Goal: Information Seeking & Learning: Learn about a topic

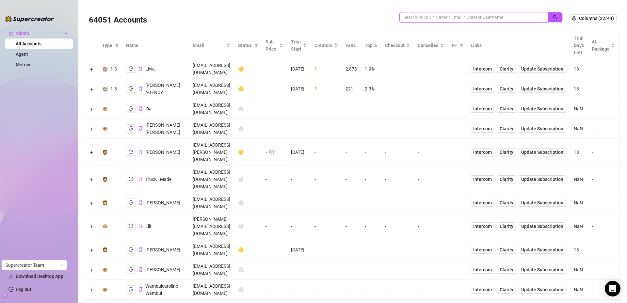
click at [415, 18] on input "search" at bounding box center [472, 17] width 136 height 7
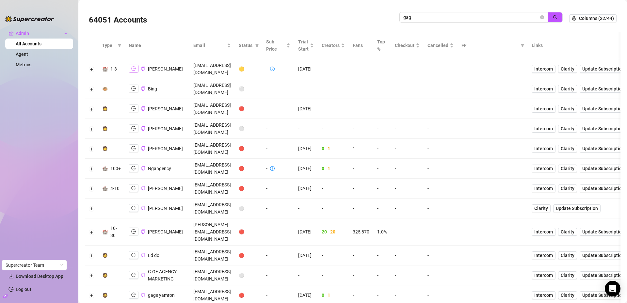
click at [132, 67] on icon "logout" at bounding box center [133, 68] width 5 height 5
click at [90, 67] on button "Expand row" at bounding box center [91, 69] width 5 height 5
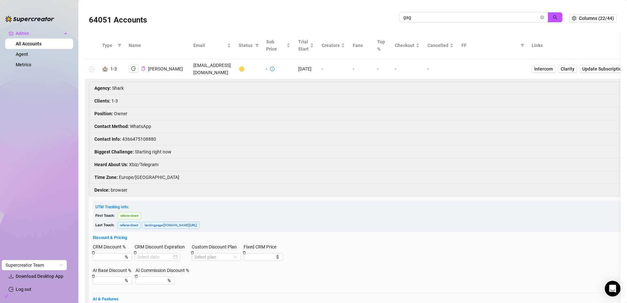
click at [90, 67] on button "Collapse row" at bounding box center [91, 69] width 5 height 5
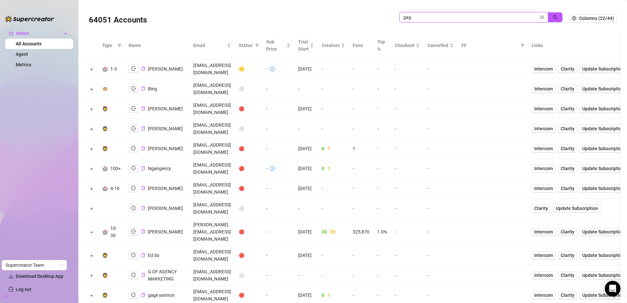
click at [459, 17] on input "gag" at bounding box center [472, 17] width 136 height 7
paste input "VCzjQs92W6h7cTOCzUMFcsyEUhh2"
click at [555, 14] on button "button" at bounding box center [555, 17] width 15 height 10
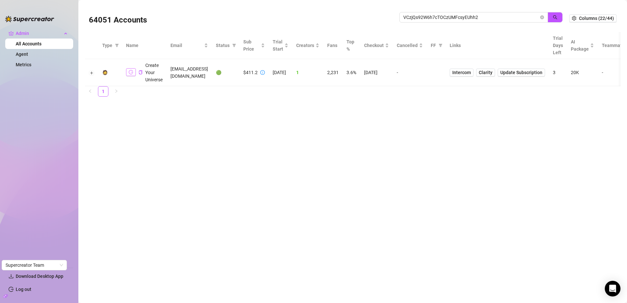
click at [135, 72] on button "button" at bounding box center [131, 72] width 10 height 8
click at [142, 72] on icon "copy" at bounding box center [141, 72] width 4 height 4
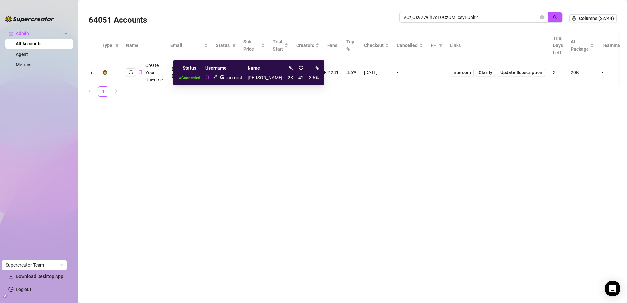
click at [217, 76] on icon "link" at bounding box center [214, 77] width 5 height 5
click at [225, 77] on icon "google" at bounding box center [222, 77] width 4 height 4
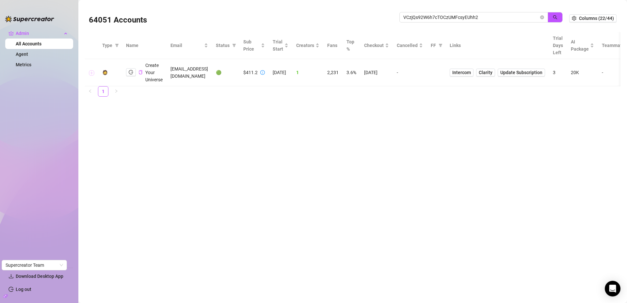
click at [91, 73] on button "Expand row" at bounding box center [91, 72] width 5 height 5
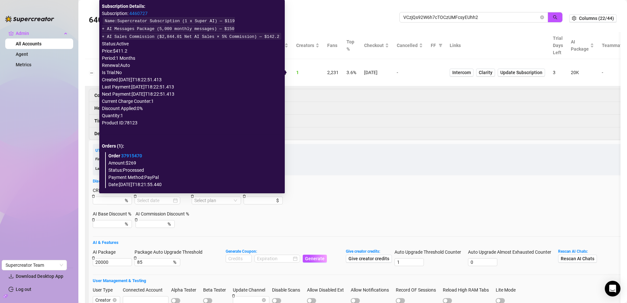
click at [133, 13] on link "4460727" at bounding box center [138, 13] width 18 height 5
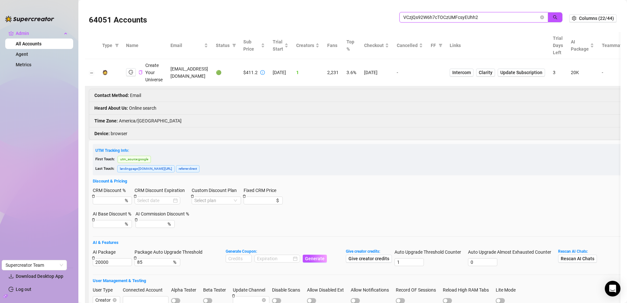
click at [426, 15] on input "VCzjQs92W6h7cTOCzUMFcsyEUhh2" at bounding box center [472, 17] width 136 height 7
type input "[PERSON_NAME]"
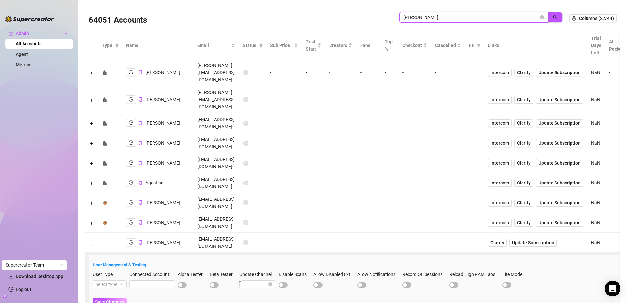
scroll to position [203, 0]
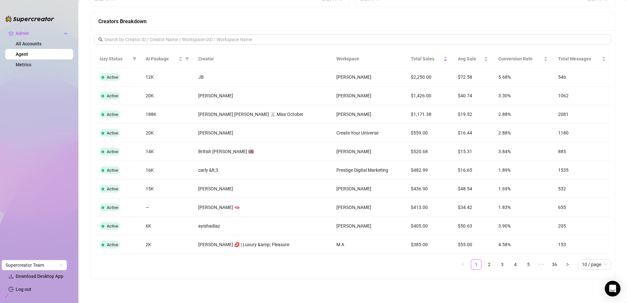
scroll to position [606, 0]
click at [341, 121] on div "VCzjQs92W6h7cTOCzUMFcsyEUhh2" at bounding box center [334, 119] width 80 height 12
copy div "VCzjQs92W6h7cTOCzUMFcsyEUhh2"
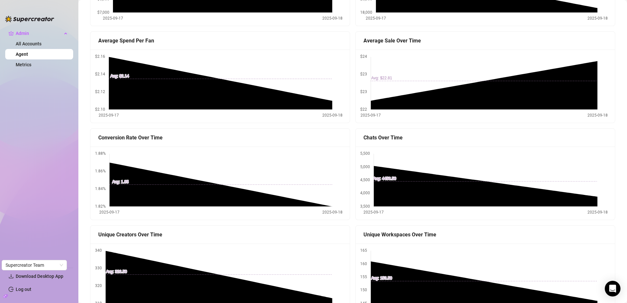
scroll to position [0, 0]
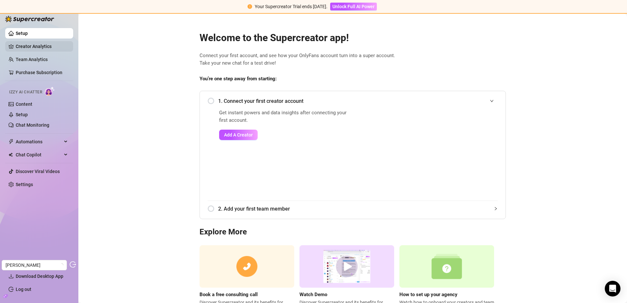
click at [40, 45] on link "Creator Analytics" at bounding box center [42, 46] width 52 height 10
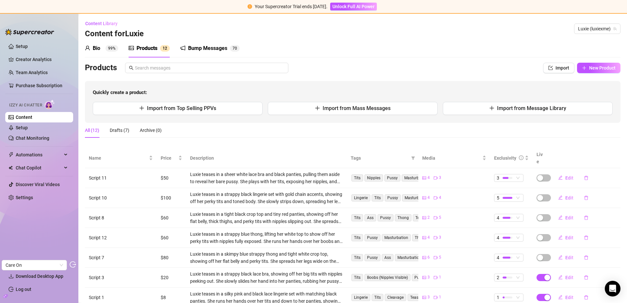
scroll to position [4, 0]
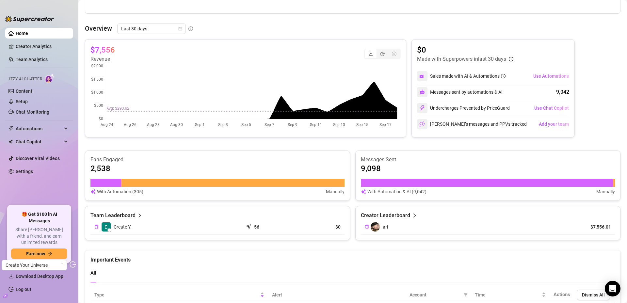
scroll to position [224, 0]
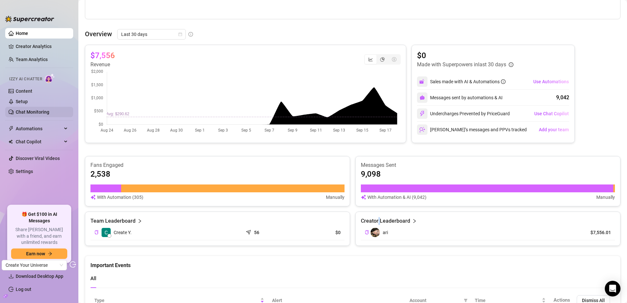
click at [31, 111] on link "Chat Monitoring" at bounding box center [33, 111] width 34 height 5
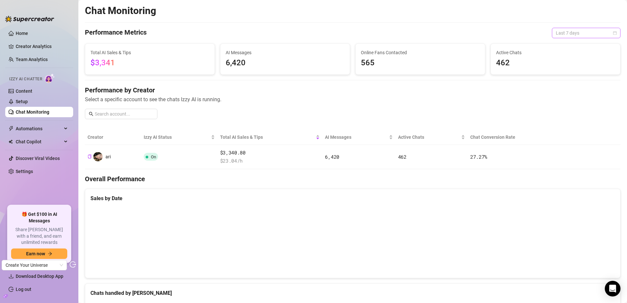
click at [574, 32] on span "Last 7 days" at bounding box center [586, 33] width 61 height 10
click at [566, 68] on div "Last 30 days" at bounding box center [582, 66] width 58 height 7
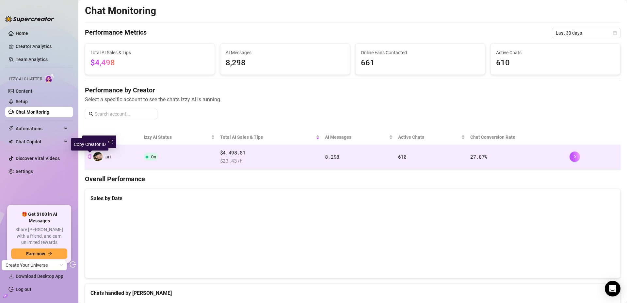
click at [90, 156] on icon "copy" at bounding box center [90, 157] width 4 height 4
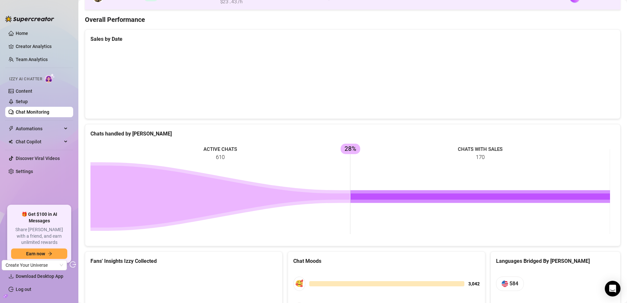
scroll to position [169, 0]
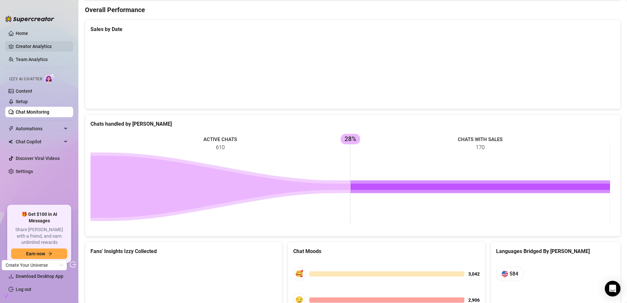
click at [22, 44] on link "Creator Analytics" at bounding box center [42, 46] width 52 height 10
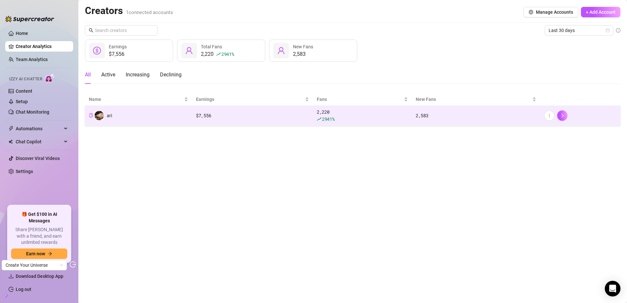
click at [165, 114] on td "ari" at bounding box center [138, 116] width 107 height 20
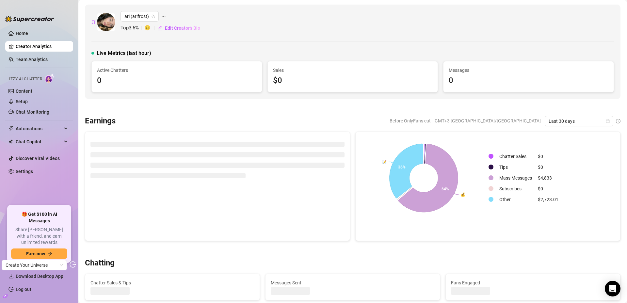
click at [5, 297] on icon "build" at bounding box center [5, 296] width 5 height 3
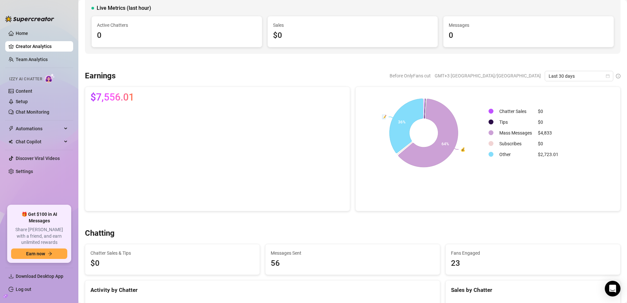
scroll to position [46, 0]
drag, startPoint x: 98, startPoint y: 97, endPoint x: 117, endPoint y: 99, distance: 18.7
click at [117, 99] on span "$7,556.01" at bounding box center [113, 97] width 44 height 10
click at [25, 90] on link "Content" at bounding box center [24, 91] width 17 height 5
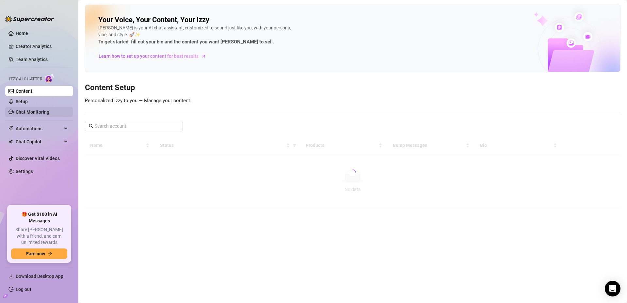
click at [29, 110] on link "Chat Monitoring" at bounding box center [33, 111] width 34 height 5
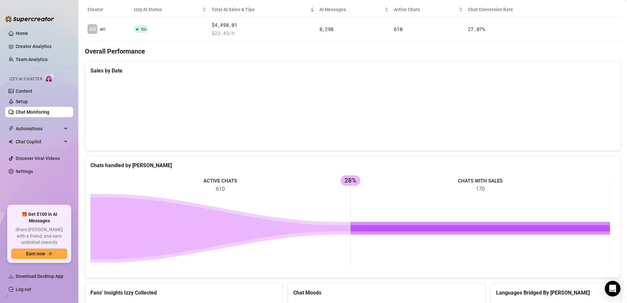
scroll to position [127, 0]
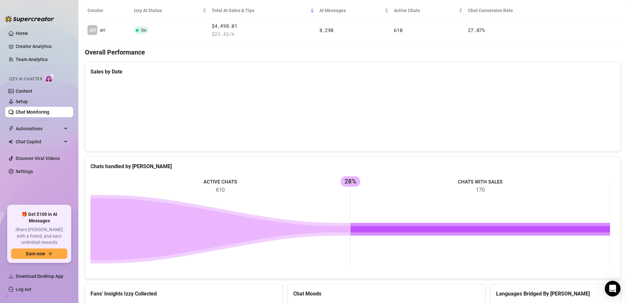
click at [348, 182] on rect at bounding box center [351, 224] width 520 height 98
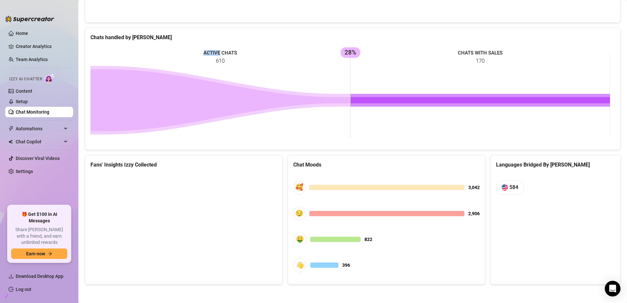
scroll to position [256, 0]
click at [24, 101] on link "Setup" at bounding box center [22, 101] width 12 height 5
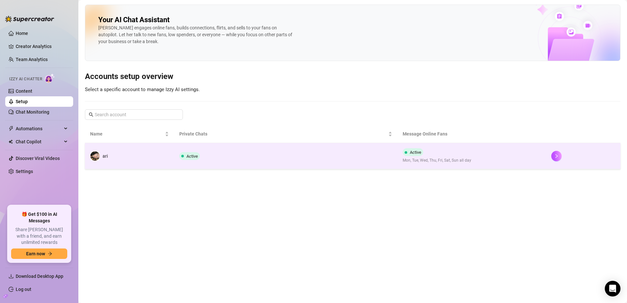
click at [233, 156] on td "Active" at bounding box center [285, 156] width 223 height 26
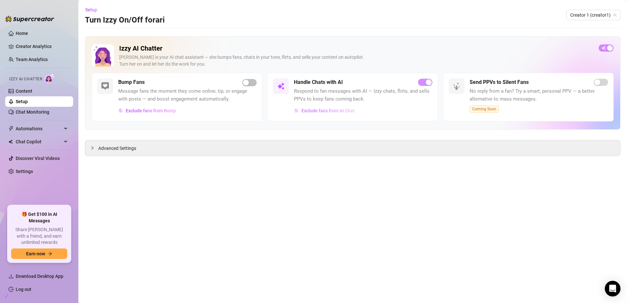
click at [334, 110] on span "Exclude fans from AI Chat" at bounding box center [328, 110] width 53 height 5
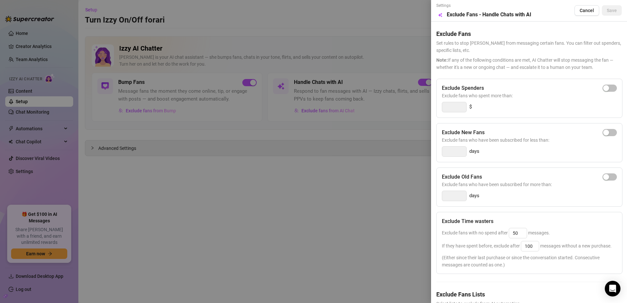
click at [359, 172] on div at bounding box center [313, 151] width 627 height 303
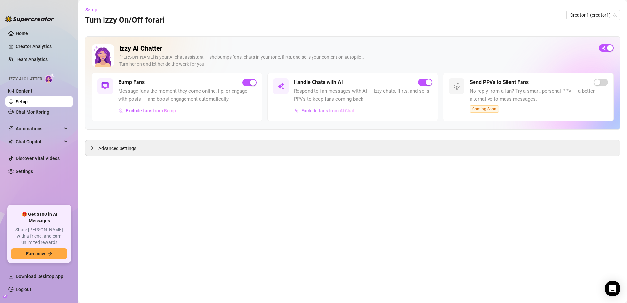
click at [316, 109] on span "Exclude fans from AI Chat" at bounding box center [328, 110] width 53 height 5
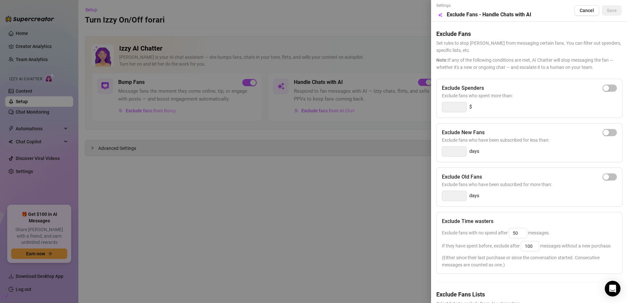
click at [309, 187] on div at bounding box center [313, 151] width 627 height 303
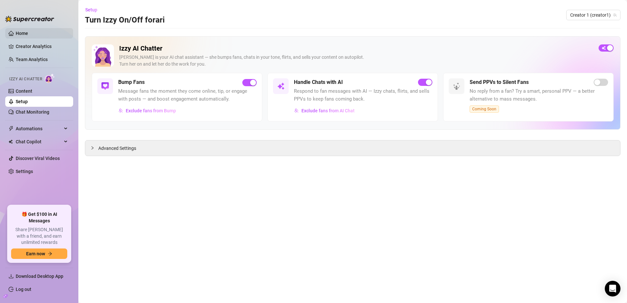
click at [28, 33] on link "Home" at bounding box center [22, 33] width 12 height 5
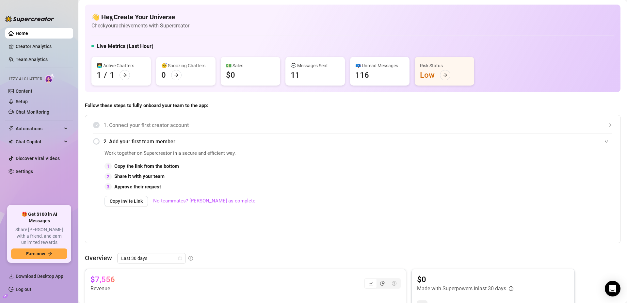
scroll to position [205, 0]
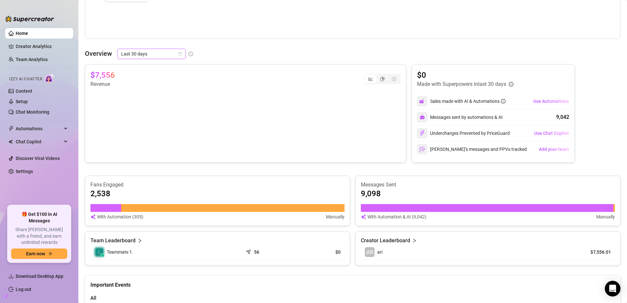
click at [179, 54] on icon "calendar" at bounding box center [181, 54] width 4 height 4
click at [154, 109] on div "Custom date" at bounding box center [151, 108] width 58 height 7
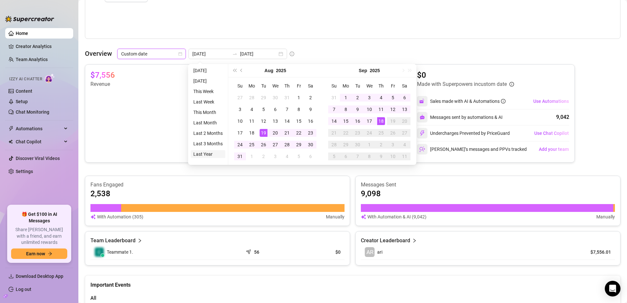
type input "2024-09-18"
click at [211, 156] on li "Last Year" at bounding box center [208, 154] width 35 height 8
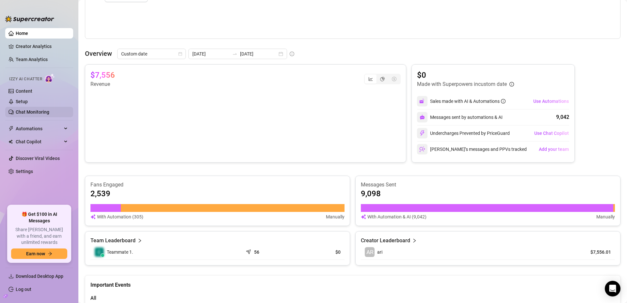
click at [27, 112] on link "Chat Monitoring" at bounding box center [33, 111] width 34 height 5
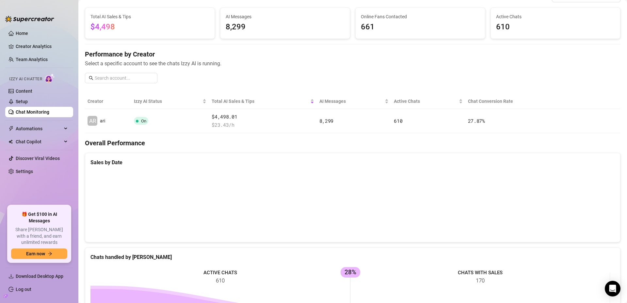
scroll to position [8, 0]
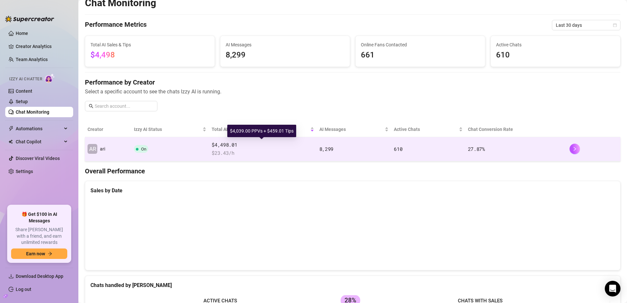
click at [230, 146] on span "$4,498.01" at bounding box center [263, 145] width 103 height 8
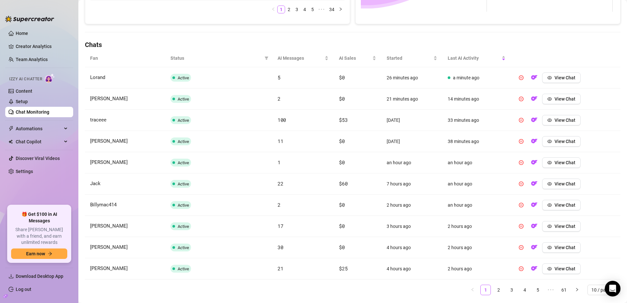
scroll to position [195, 0]
click at [341, 55] on span "AI Sales" at bounding box center [355, 57] width 32 height 7
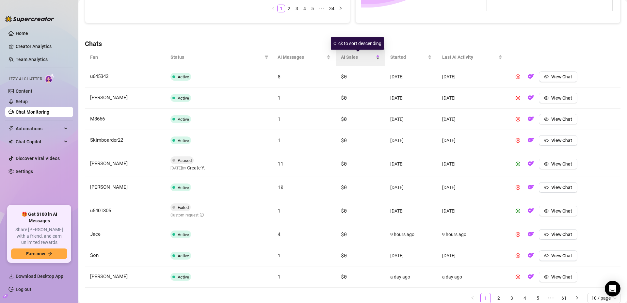
click at [352, 57] on span "AI Sales" at bounding box center [358, 57] width 34 height 7
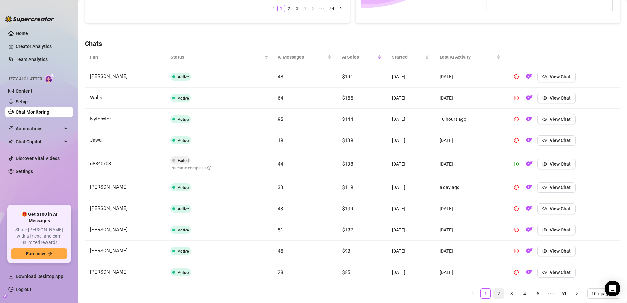
click at [494, 294] on link "2" at bounding box center [499, 294] width 10 height 10
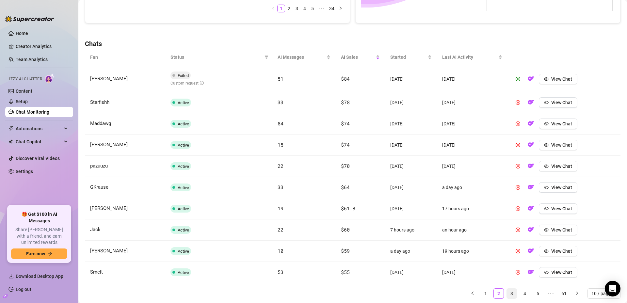
click at [510, 295] on link "3" at bounding box center [512, 294] width 10 height 10
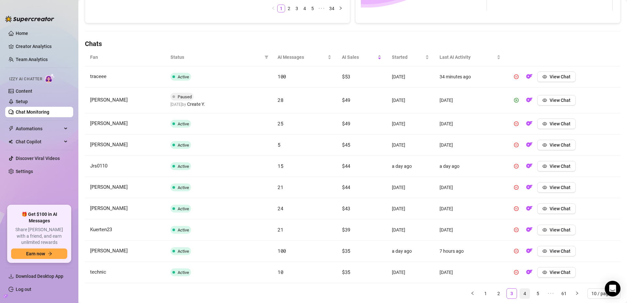
click at [520, 295] on link "4" at bounding box center [525, 294] width 10 height 10
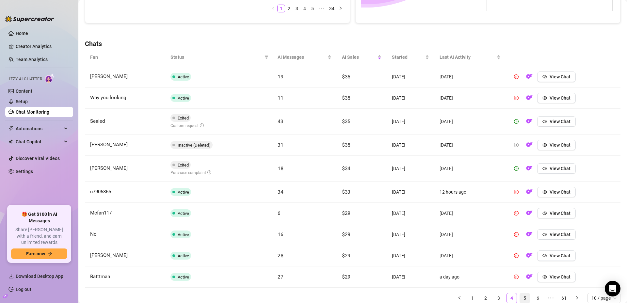
click at [522, 298] on link "5" at bounding box center [525, 298] width 10 height 10
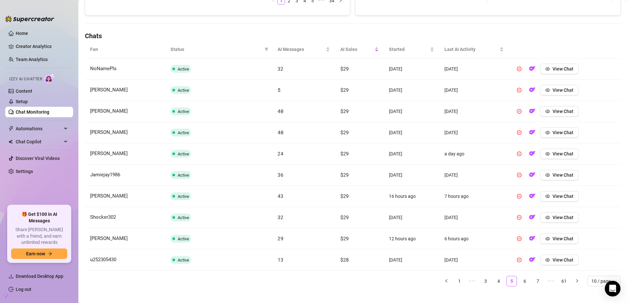
scroll to position [205, 0]
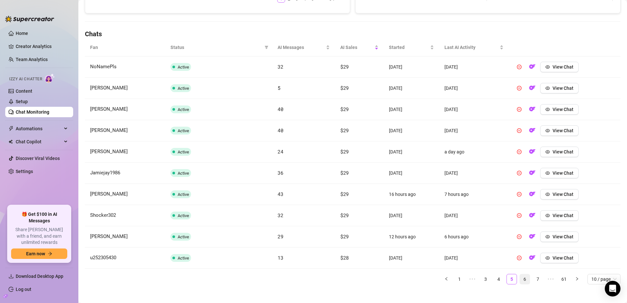
click at [521, 282] on link "6" at bounding box center [525, 280] width 10 height 10
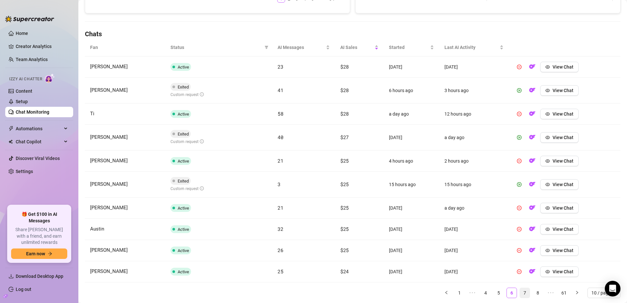
click at [520, 294] on link "7" at bounding box center [525, 293] width 10 height 10
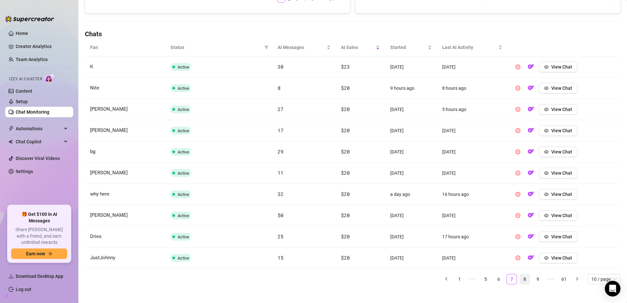
click at [520, 281] on link "8" at bounding box center [525, 280] width 10 height 10
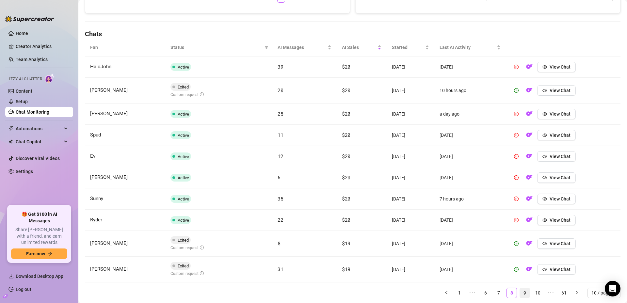
click at [523, 293] on link "9" at bounding box center [525, 293] width 10 height 10
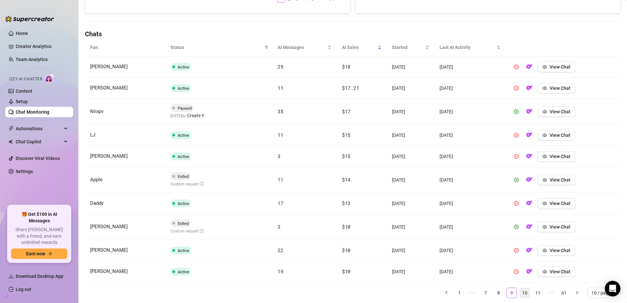
click at [520, 294] on link "10" at bounding box center [525, 293] width 10 height 10
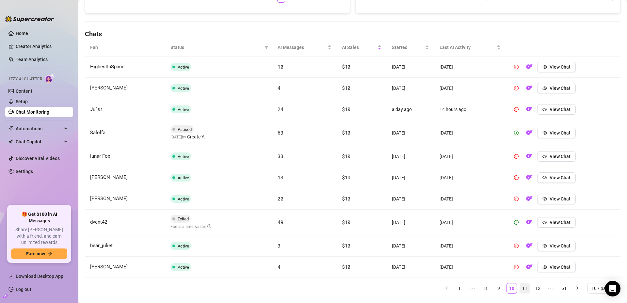
click at [520, 288] on link "11" at bounding box center [525, 289] width 10 height 10
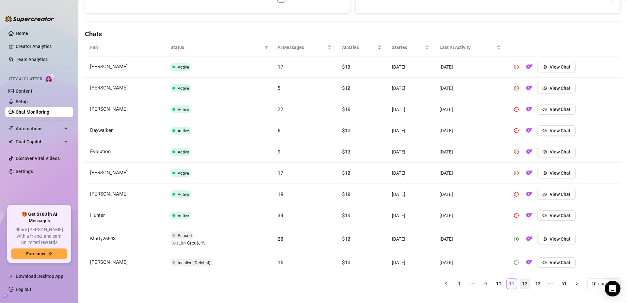
click at [520, 285] on link "12" at bounding box center [525, 284] width 10 height 10
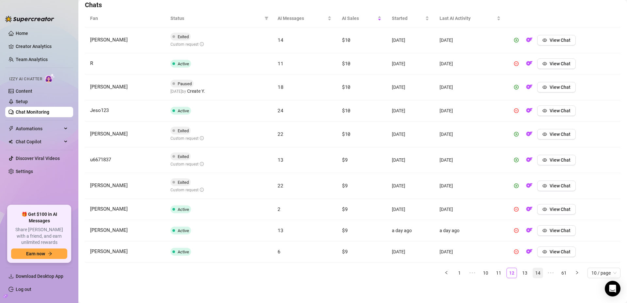
click at [533, 274] on link "14" at bounding box center [538, 273] width 10 height 10
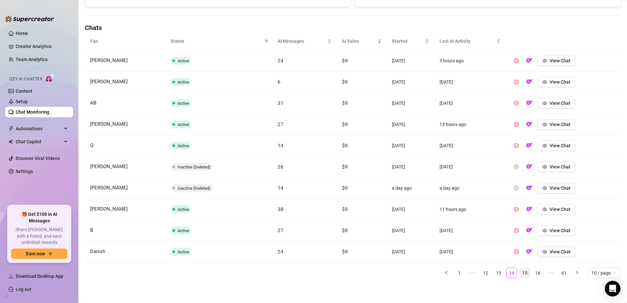
click at [520, 273] on link "15" at bounding box center [525, 273] width 10 height 10
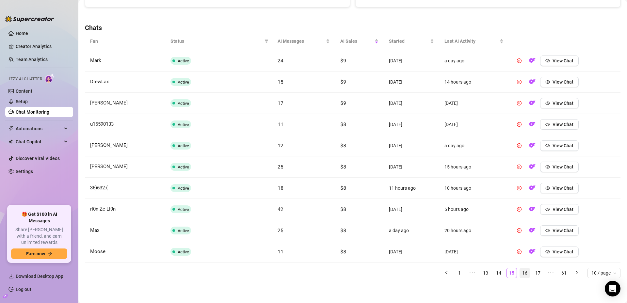
click at [522, 274] on link "16" at bounding box center [525, 273] width 10 height 10
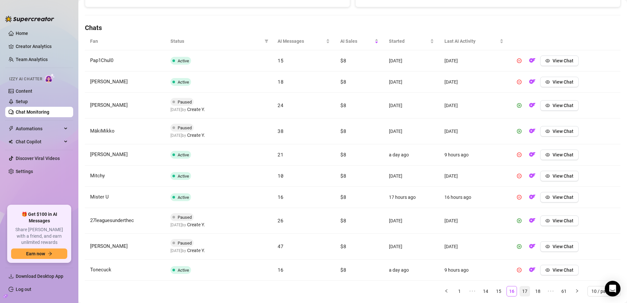
click at [520, 292] on link "17" at bounding box center [525, 292] width 10 height 10
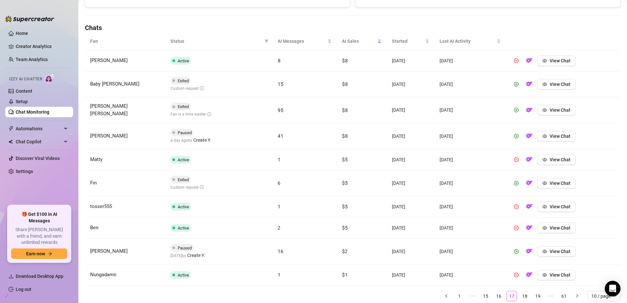
click at [551, 245] on td "View Chat" at bounding box center [563, 252] width 115 height 26
click at [551, 251] on span "View Chat" at bounding box center [560, 251] width 21 height 5
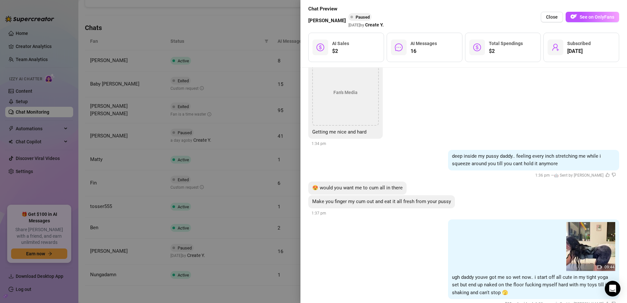
scroll to position [963, 0]
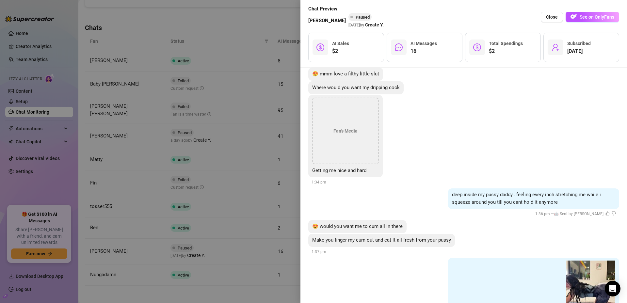
click at [347, 120] on div "Fan's Media" at bounding box center [345, 131] width 67 height 67
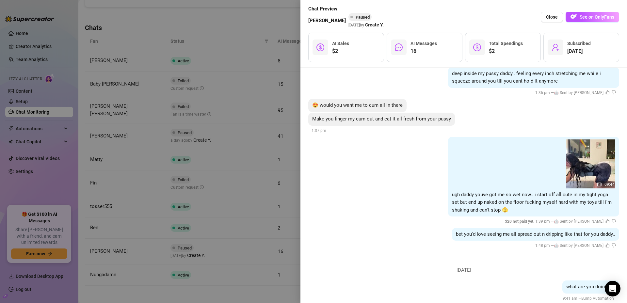
scroll to position [1114, 0]
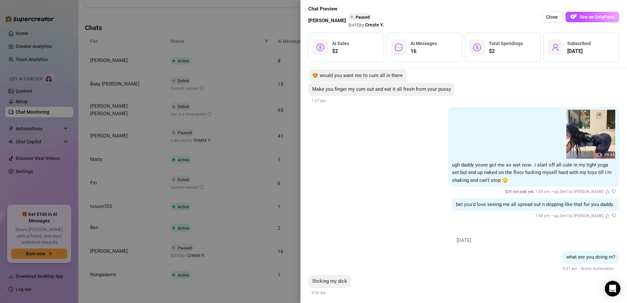
click at [265, 207] on div at bounding box center [313, 151] width 627 height 303
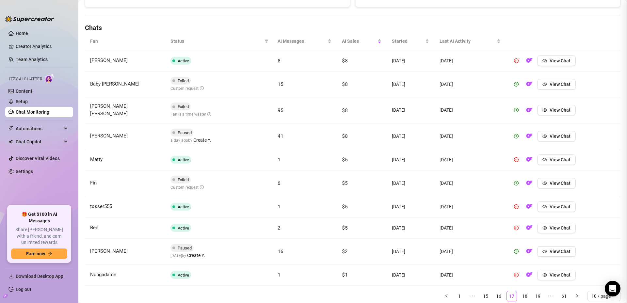
scroll to position [0, 0]
click at [455, 296] on link "1" at bounding box center [460, 297] width 10 height 10
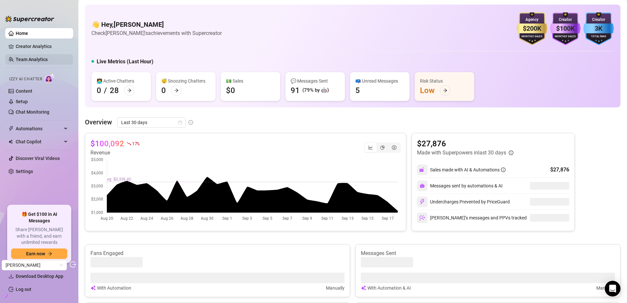
click at [40, 57] on link "Team Analytics" at bounding box center [32, 59] width 32 height 5
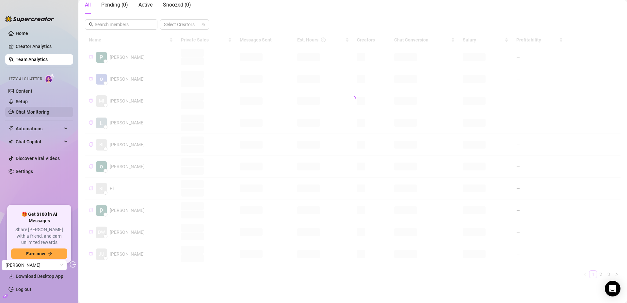
scroll to position [121, 0]
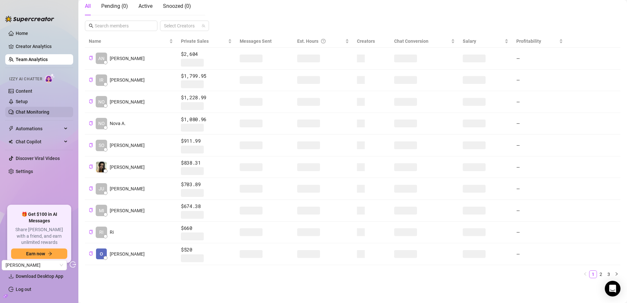
click at [21, 109] on link "Chat Monitoring" at bounding box center [33, 111] width 34 height 5
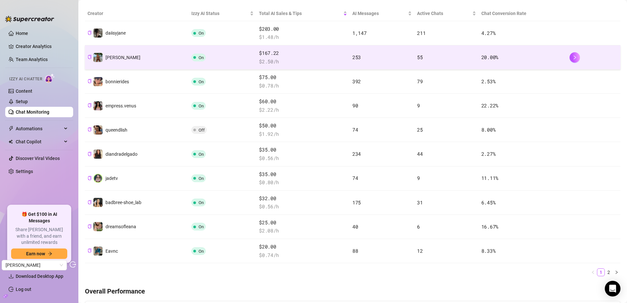
scroll to position [120, 0]
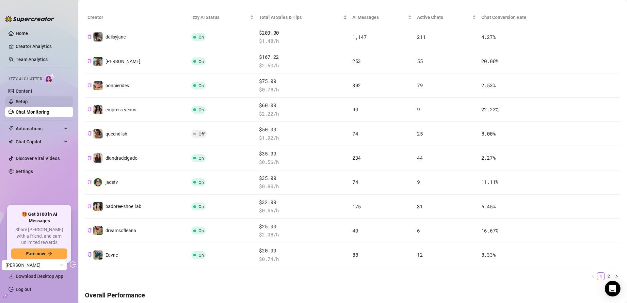
click at [22, 100] on link "Setup" at bounding box center [22, 101] width 12 height 5
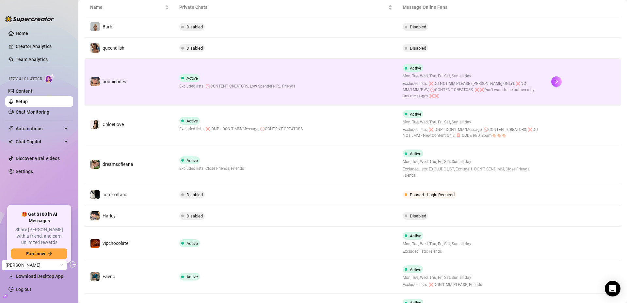
scroll to position [99, 0]
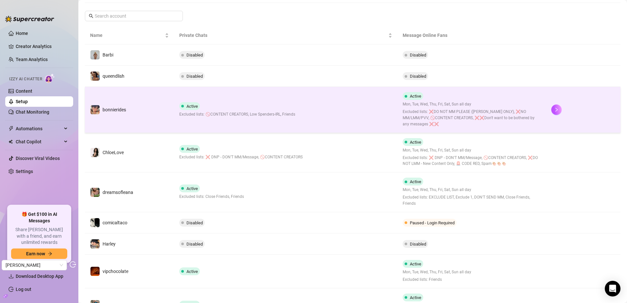
click at [218, 113] on span "Excluded lists: 🚫CONTENT CREATORS, Low Spenders-IRL, Friends" at bounding box center [237, 114] width 116 height 6
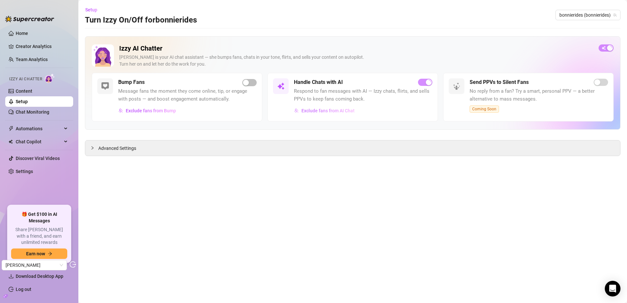
click at [343, 110] on span "Exclude fans from AI Chat" at bounding box center [328, 110] width 53 height 5
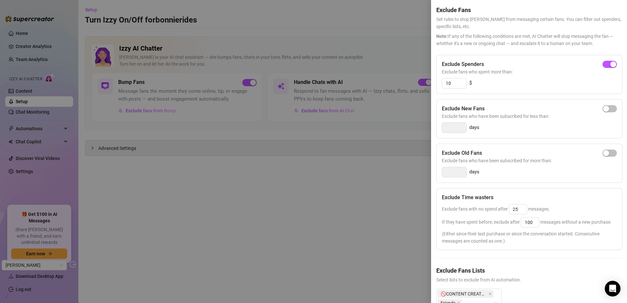
scroll to position [63, 0]
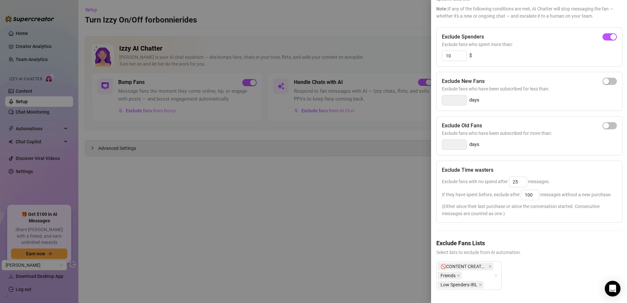
click at [202, 146] on div at bounding box center [313, 151] width 627 height 303
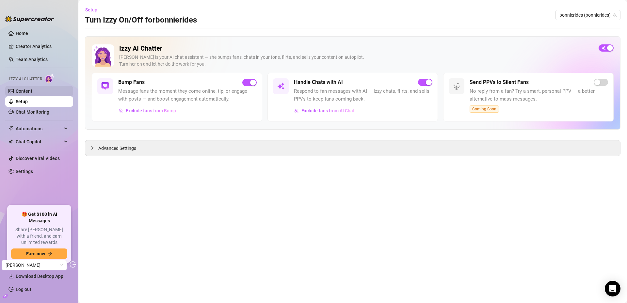
click at [30, 94] on link "Content" at bounding box center [24, 91] width 17 height 5
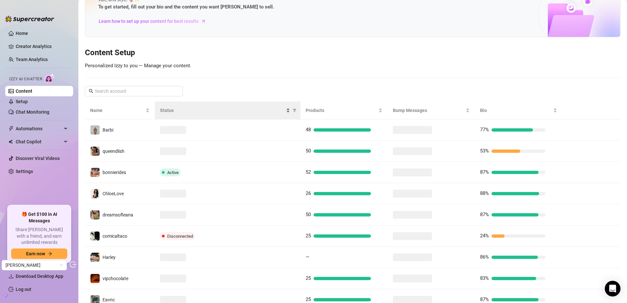
scroll to position [102, 0]
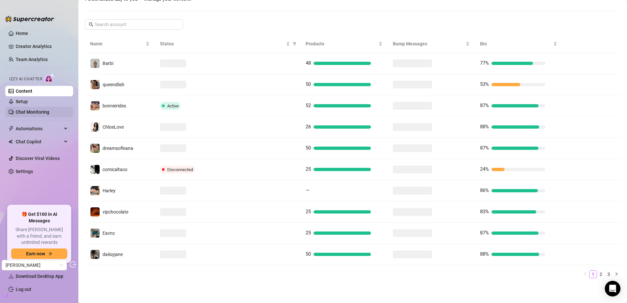
click at [36, 111] on link "Chat Monitoring" at bounding box center [33, 111] width 34 height 5
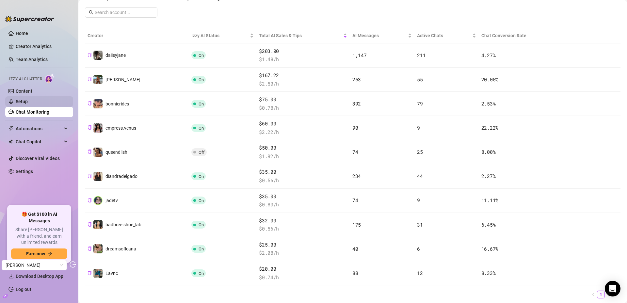
click at [28, 101] on link "Setup" at bounding box center [22, 101] width 12 height 5
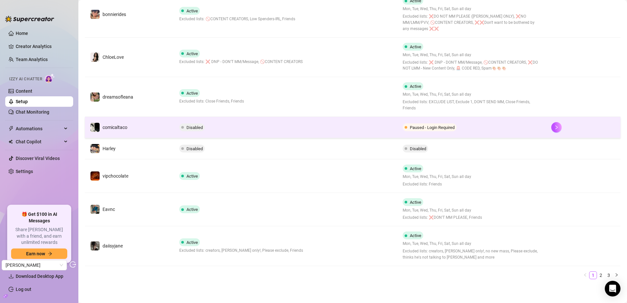
scroll to position [195, 0]
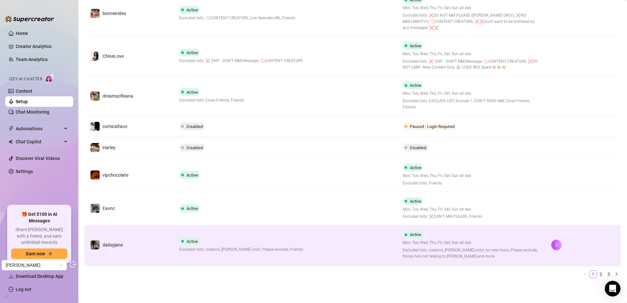
click at [153, 245] on td "daiisyjane" at bounding box center [129, 245] width 89 height 40
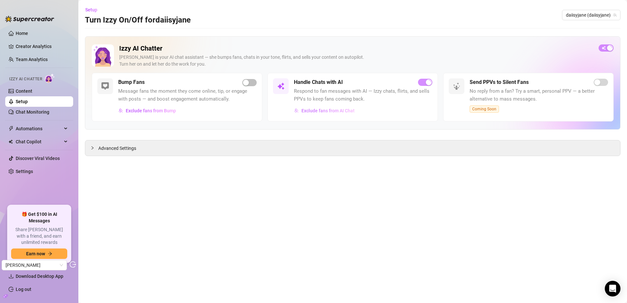
click at [332, 111] on span "Exclude fans from AI Chat" at bounding box center [328, 110] width 53 height 5
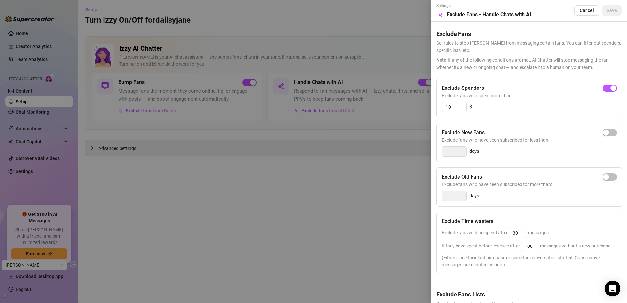
click at [40, 52] on div at bounding box center [313, 151] width 627 height 303
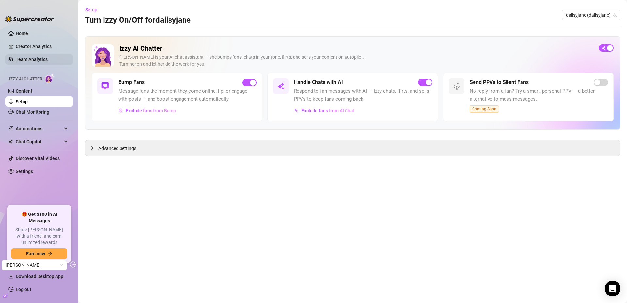
click at [30, 57] on link "Team Analytics" at bounding box center [32, 59] width 32 height 5
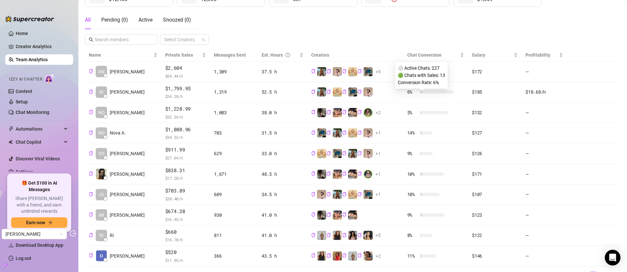
scroll to position [94, 0]
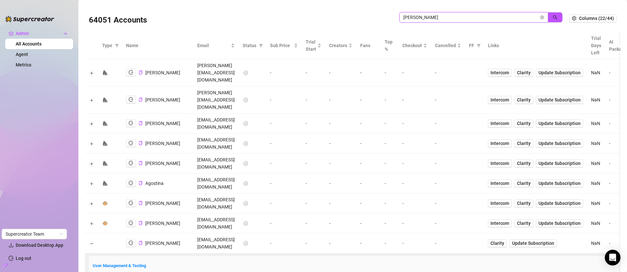
click at [485, 16] on input "[PERSON_NAME]" at bounding box center [472, 17] width 136 height 7
click at [485, 15] on input "[PERSON_NAME]" at bounding box center [472, 17] width 136 height 7
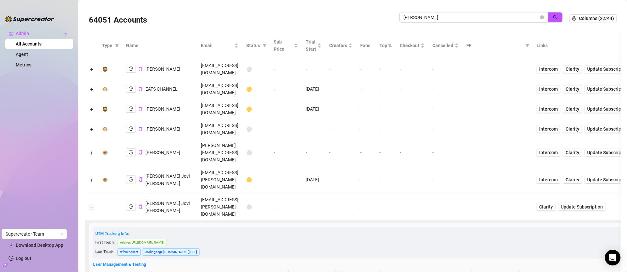
click at [93, 204] on button "Collapse row" at bounding box center [91, 206] width 5 height 5
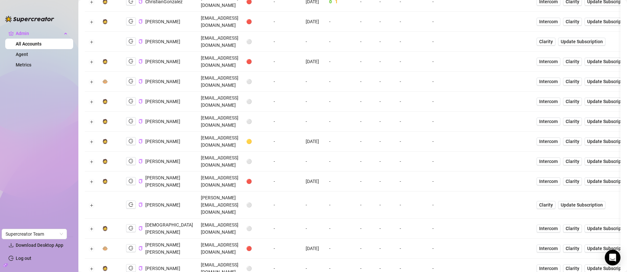
scroll to position [377, 0]
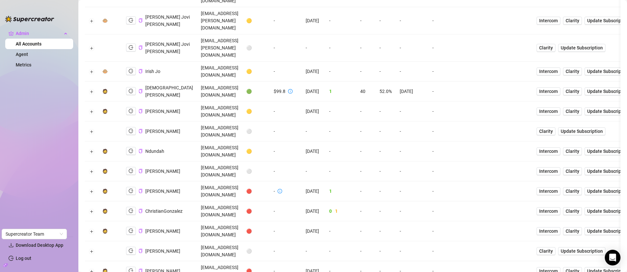
scroll to position [0, 0]
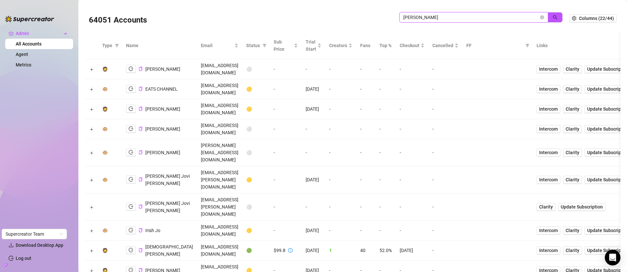
click at [456, 17] on input "chris" at bounding box center [472, 17] width 136 height 7
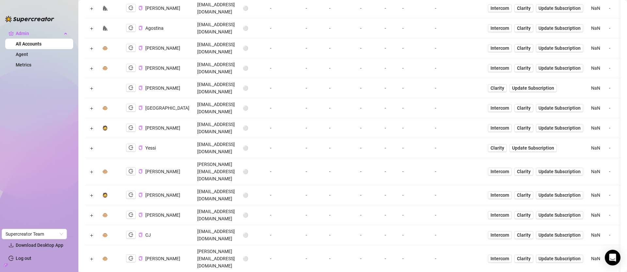
scroll to position [174, 0]
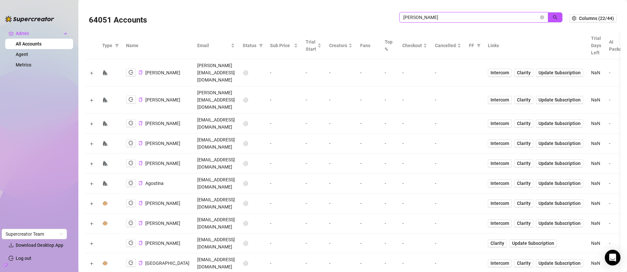
click at [465, 17] on input "doris" at bounding box center [472, 17] width 136 height 7
click at [466, 17] on input "doris" at bounding box center [472, 17] width 136 height 7
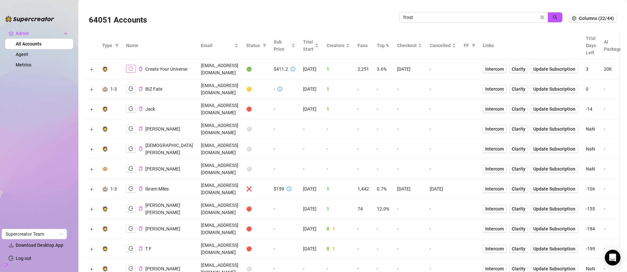
click at [131, 71] on icon "logout" at bounding box center [131, 68] width 5 height 5
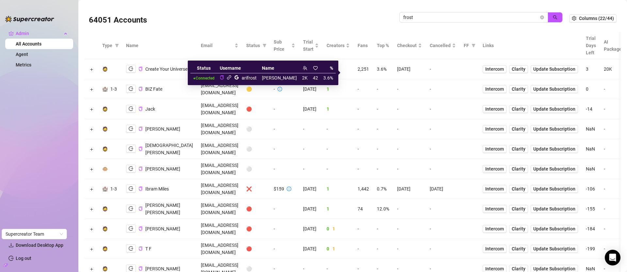
click at [232, 76] on icon "link" at bounding box center [229, 77] width 5 height 5
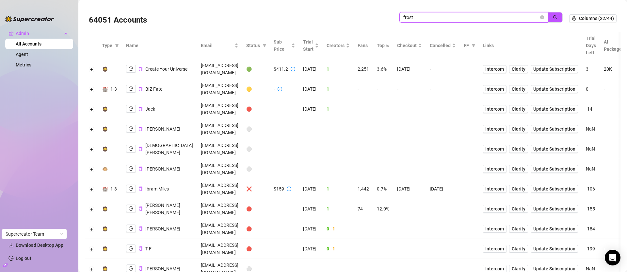
click at [431, 16] on input "frost" at bounding box center [472, 17] width 136 height 7
drag, startPoint x: 431, startPoint y: 16, endPoint x: 437, endPoint y: 12, distance: 6.5
click at [434, 13] on span "frost" at bounding box center [474, 17] width 149 height 10
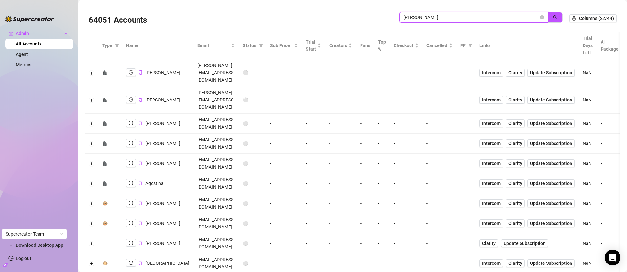
scroll to position [174, 0]
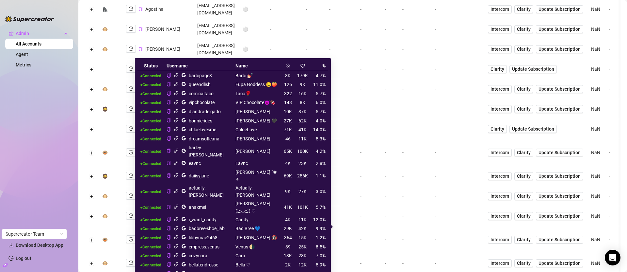
click at [178, 148] on icon "link" at bounding box center [176, 150] width 4 height 4
click at [178, 262] on icon "link" at bounding box center [176, 264] width 4 height 4
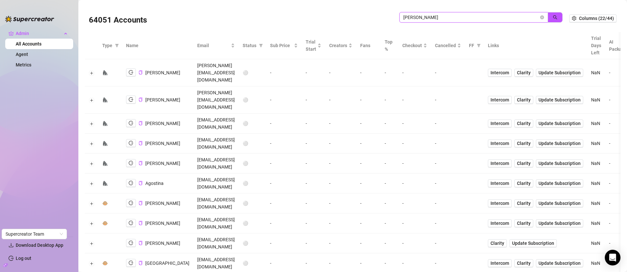
click at [467, 16] on input "doris" at bounding box center [472, 17] width 136 height 7
drag, startPoint x: 467, startPoint y: 16, endPoint x: 487, endPoint y: 13, distance: 20.8
click at [467, 15] on input "doris" at bounding box center [472, 17] width 136 height 7
paste input "g4E2wwhp72TmD6UM2ecYGxKF0z72"
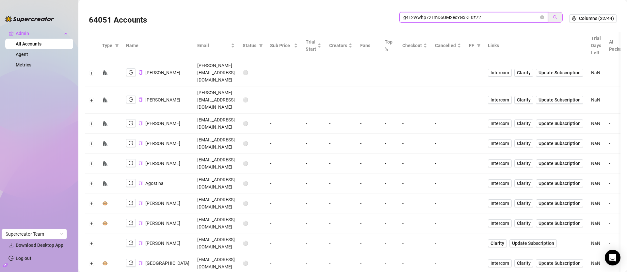
click at [549, 14] on button "button" at bounding box center [555, 17] width 15 height 10
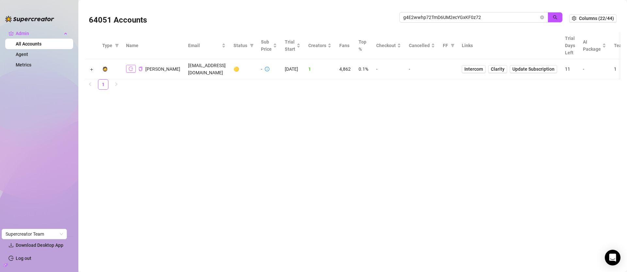
click at [132, 66] on icon "logout" at bounding box center [131, 68] width 5 height 5
click at [492, 15] on input "g4E2wwhp72TmD6UM2ecYGxKF0z72" at bounding box center [472, 17] width 136 height 7
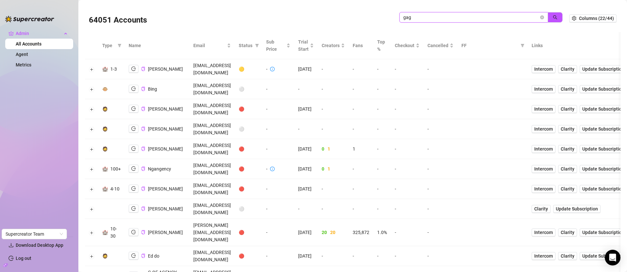
click at [447, 17] on input "gag" at bounding box center [472, 17] width 136 height 7
paste input "talent@milki.media"
click at [553, 15] on icon "search" at bounding box center [555, 17] width 5 height 5
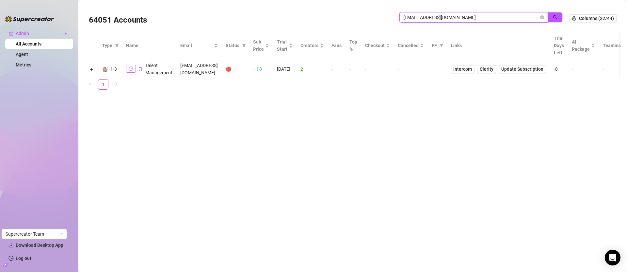
type input "talent@milki.media"
click at [132, 69] on icon "logout" at bounding box center [131, 69] width 5 height 4
click at [142, 70] on icon "copy" at bounding box center [140, 69] width 3 height 4
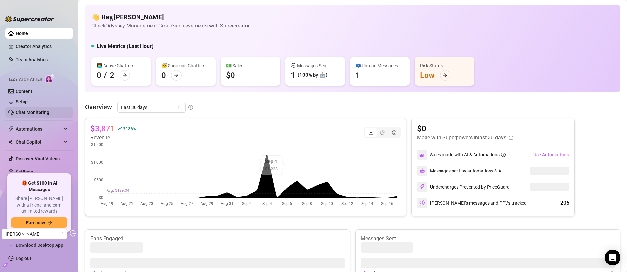
click at [29, 112] on link "Chat Monitoring" at bounding box center [33, 111] width 34 height 5
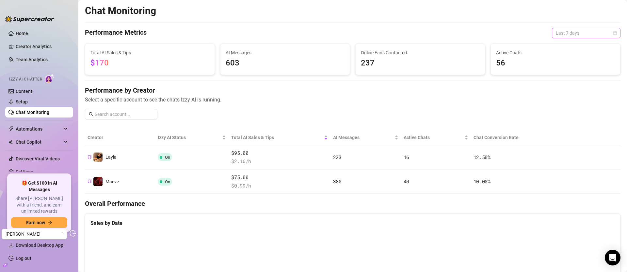
click at [560, 32] on span "Last 7 days" at bounding box center [586, 33] width 61 height 10
click at [572, 66] on div "Last 30 days" at bounding box center [582, 66] width 58 height 7
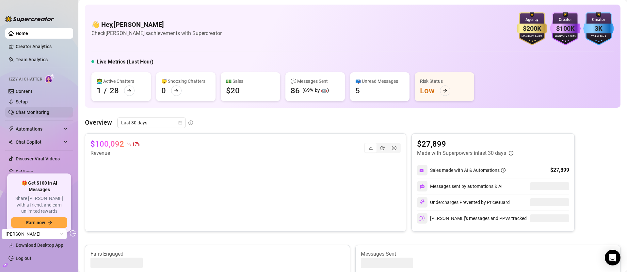
click at [42, 109] on link "Chat Monitoring" at bounding box center [33, 111] width 34 height 5
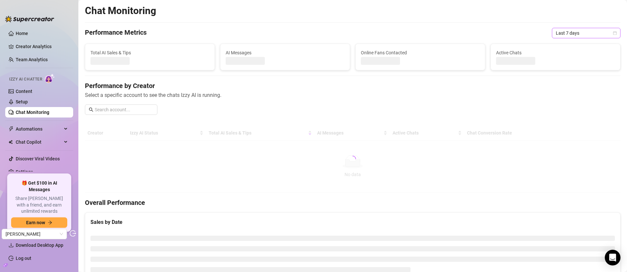
click at [573, 31] on span "Last 7 days" at bounding box center [586, 33] width 61 height 10
click at [569, 66] on div "Last 30 days" at bounding box center [582, 66] width 58 height 7
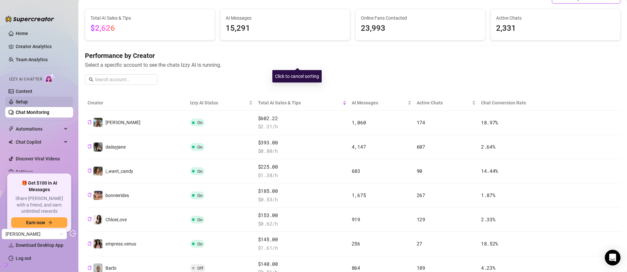
scroll to position [75, 0]
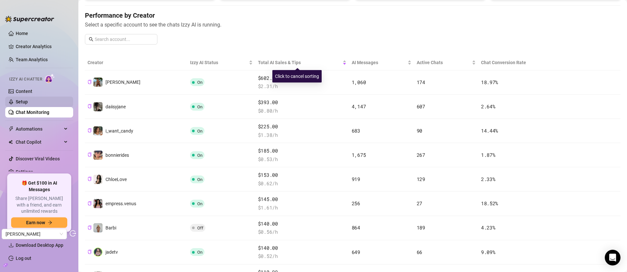
click at [28, 101] on link "Setup" at bounding box center [22, 101] width 12 height 5
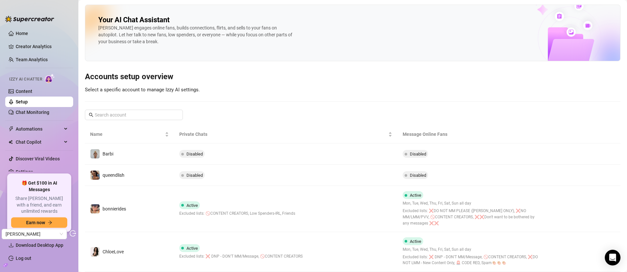
scroll to position [130, 0]
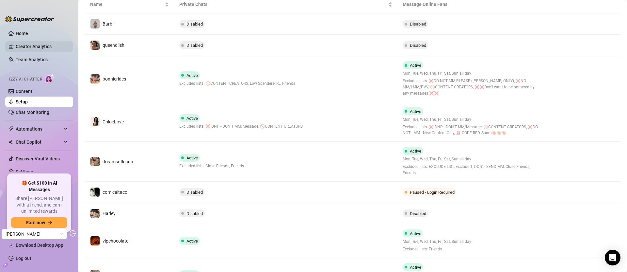
click at [34, 46] on link "Creator Analytics" at bounding box center [42, 46] width 52 height 10
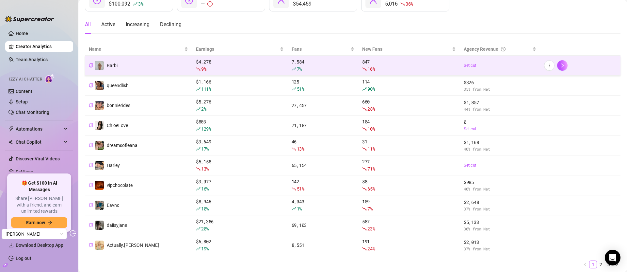
scroll to position [55, 0]
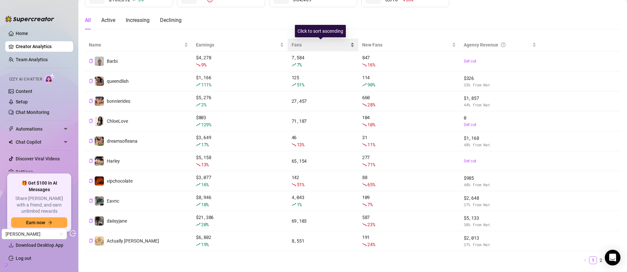
click at [297, 44] on span "Fans" at bounding box center [321, 44] width 58 height 7
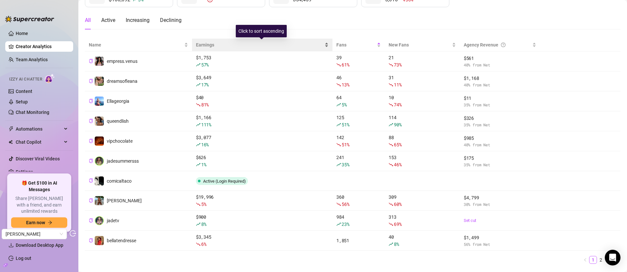
click at [256, 47] on span "Earnings" at bounding box center [259, 44] width 127 height 7
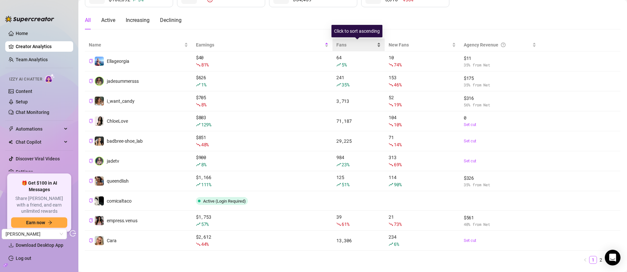
click at [338, 44] on span "Fans" at bounding box center [356, 44] width 39 height 7
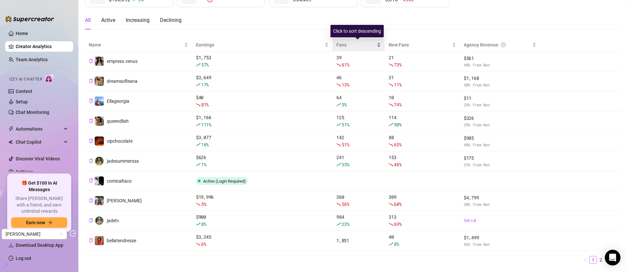
click at [342, 44] on span "Fans" at bounding box center [356, 44] width 39 height 7
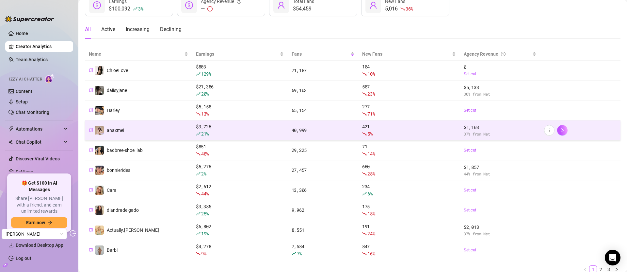
scroll to position [44, 0]
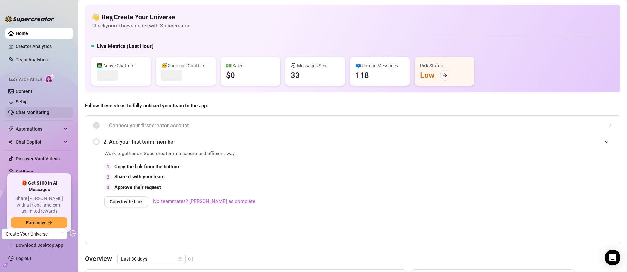
click at [38, 109] on link "Chat Monitoring" at bounding box center [33, 111] width 34 height 5
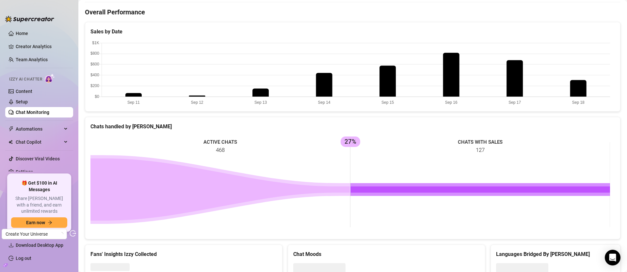
scroll to position [165, 0]
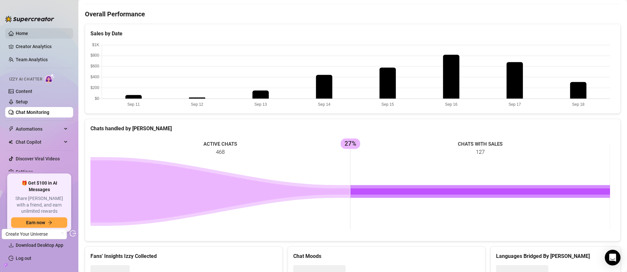
click at [23, 35] on link "Home" at bounding box center [22, 33] width 12 height 5
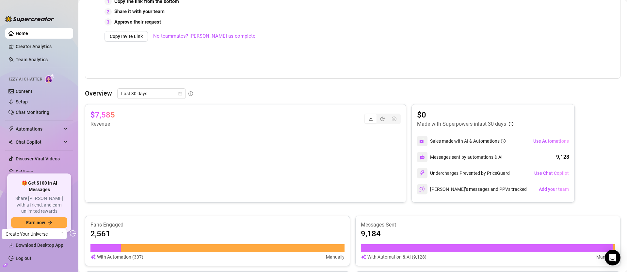
click at [5, 263] on icon "build" at bounding box center [5, 264] width 5 height 3
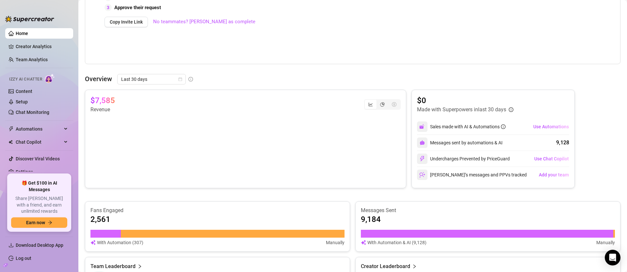
scroll to position [179, 0]
click at [32, 111] on link "Chat Monitoring" at bounding box center [33, 111] width 34 height 5
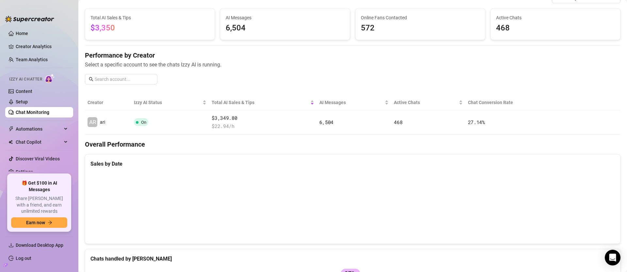
scroll to position [35, 0]
click at [503, 28] on span "468" at bounding box center [555, 28] width 119 height 12
click at [516, 30] on span "468" at bounding box center [555, 28] width 119 height 12
drag, startPoint x: 519, startPoint y: 28, endPoint x: 499, endPoint y: 29, distance: 19.6
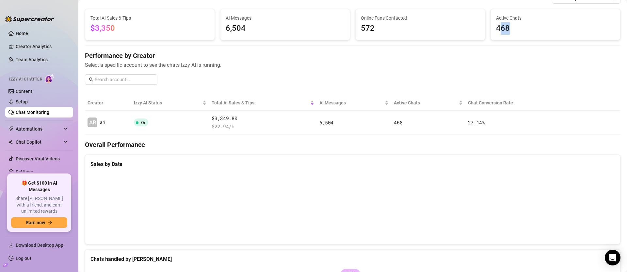
click at [499, 29] on span "468" at bounding box center [555, 28] width 119 height 12
click at [508, 29] on span "468" at bounding box center [555, 28] width 119 height 12
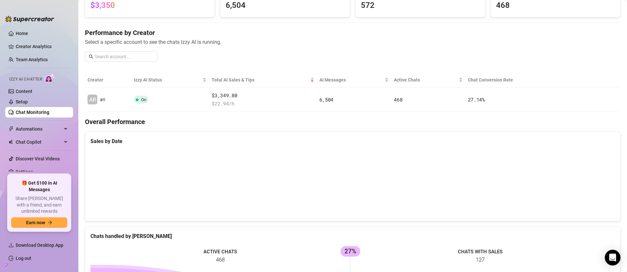
scroll to position [59, 0]
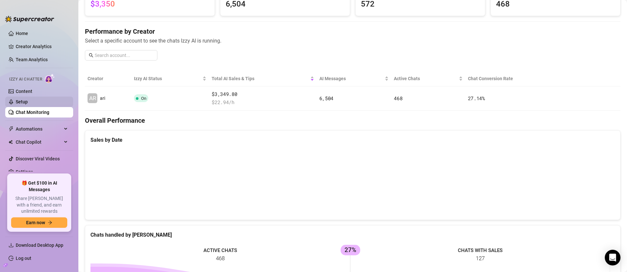
click at [26, 102] on link "Setup" at bounding box center [22, 101] width 12 height 5
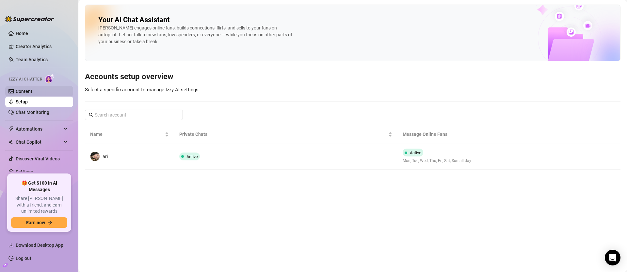
click at [26, 89] on link "Content" at bounding box center [24, 91] width 17 height 5
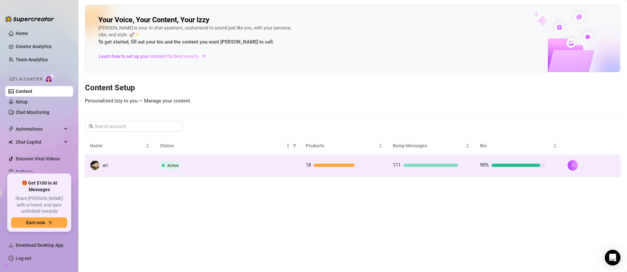
click at [118, 165] on td "ari" at bounding box center [120, 165] width 70 height 21
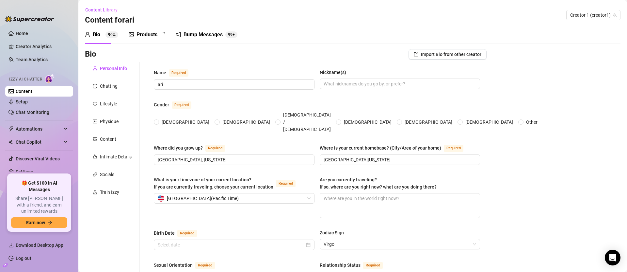
radio input "true"
type input "September 1st, 2007"
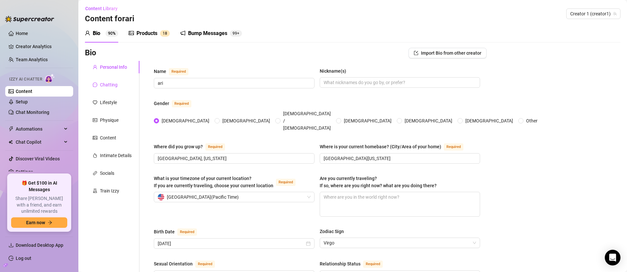
click at [113, 86] on div "Chatting" at bounding box center [109, 84] width 18 height 7
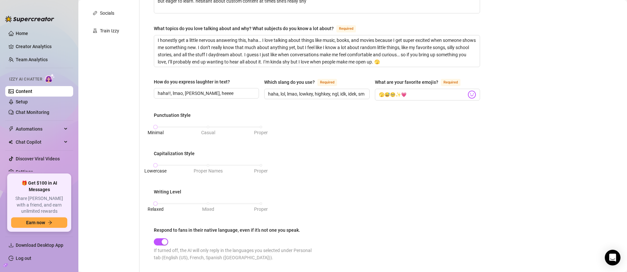
scroll to position [0, 0]
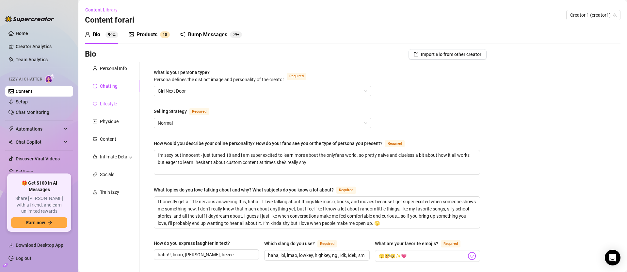
click at [114, 100] on div "Lifestyle" at bounding box center [108, 103] width 17 height 7
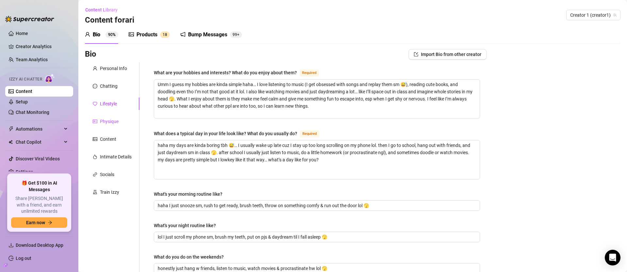
click at [111, 120] on div "Physique" at bounding box center [109, 121] width 19 height 7
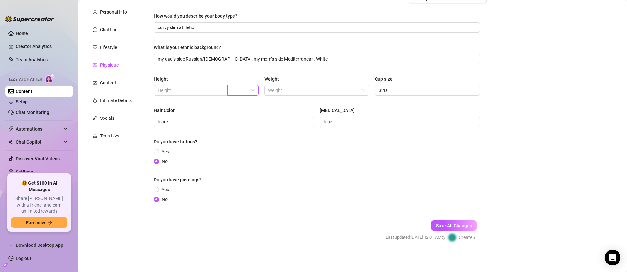
scroll to position [57, 0]
click at [108, 86] on div "Content" at bounding box center [108, 81] width 16 height 7
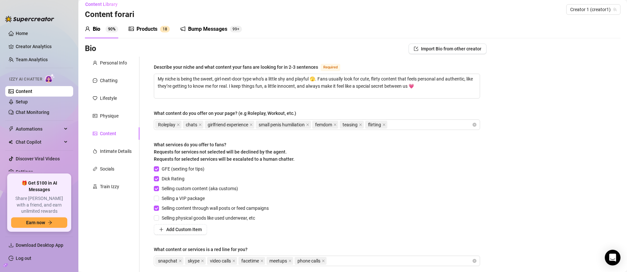
scroll to position [4, 0]
click at [205, 30] on div "Bump Messages" at bounding box center [207, 30] width 39 height 8
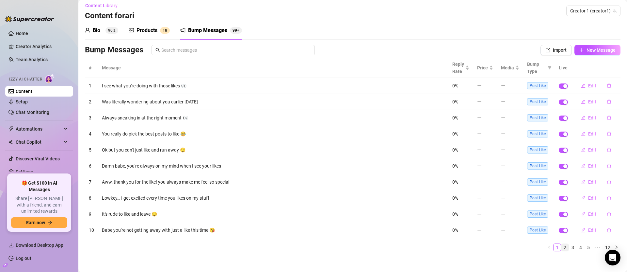
click at [562, 246] on link "2" at bounding box center [565, 246] width 7 height 7
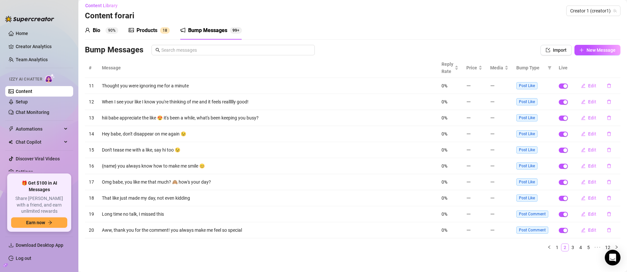
click at [562, 246] on link "2" at bounding box center [565, 246] width 7 height 7
click at [570, 247] on link "3" at bounding box center [573, 246] width 7 height 7
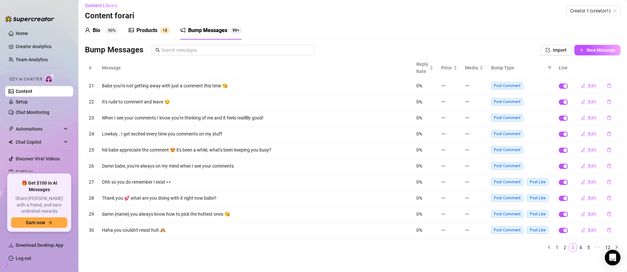
click at [570, 245] on link "3" at bounding box center [573, 246] width 7 height 7
click at [577, 247] on link "4" at bounding box center [580, 246] width 7 height 7
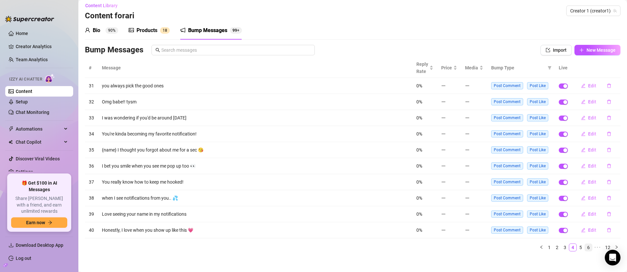
click at [585, 247] on link "6" at bounding box center [588, 246] width 7 height 7
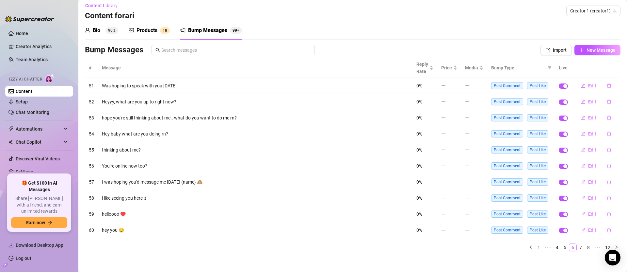
click at [585, 247] on link "8" at bounding box center [588, 246] width 7 height 7
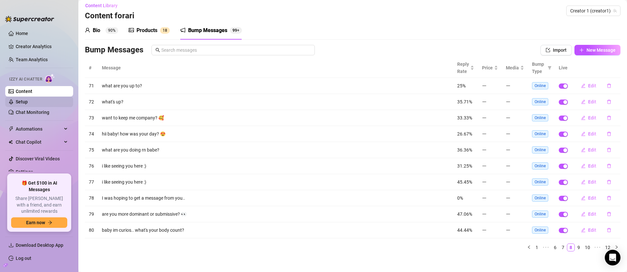
click at [22, 102] on link "Setup" at bounding box center [22, 101] width 12 height 5
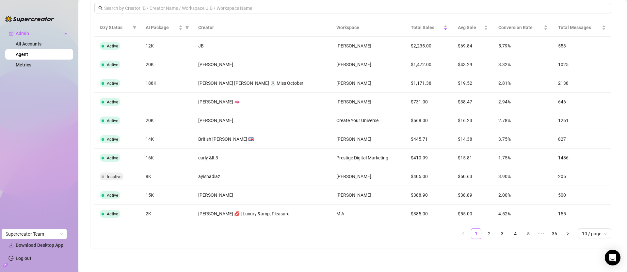
scroll to position [638, 0]
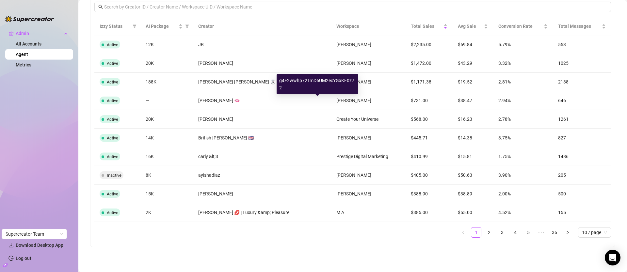
click at [326, 82] on div "g4E2wwhp72TmD6UM2ecYGxKF0z72" at bounding box center [318, 84] width 82 height 20
click at [326, 81] on div "g4E2wwhp72TmD6UM2ecYGxKF0z72" at bounding box center [318, 84] width 82 height 20
copy div "g4E2wwhp72TmD6UM2ecYGxKF0z72"
click at [485, 232] on link "2" at bounding box center [490, 232] width 10 height 10
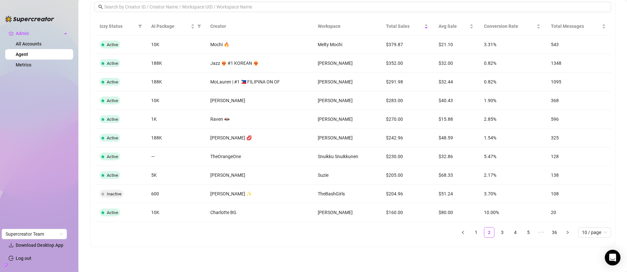
scroll to position [0, 0]
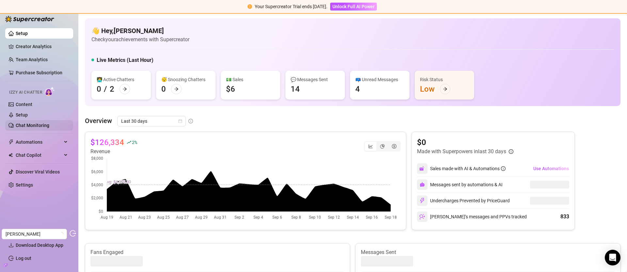
click at [35, 123] on link "Chat Monitoring" at bounding box center [33, 125] width 34 height 5
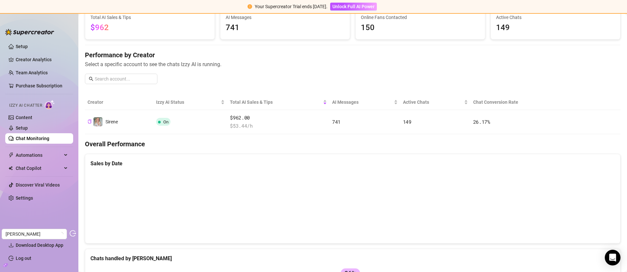
scroll to position [29, 0]
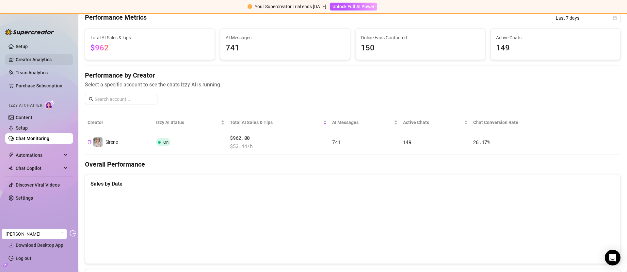
click at [30, 60] on link "Creator Analytics" at bounding box center [42, 59] width 52 height 10
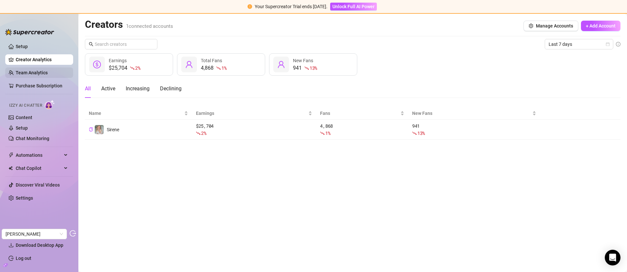
click at [37, 73] on link "Team Analytics" at bounding box center [32, 72] width 32 height 5
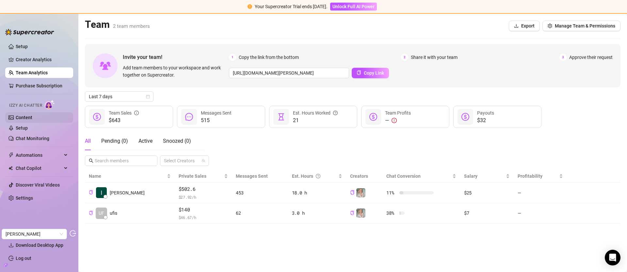
click at [32, 118] on link "Content" at bounding box center [24, 117] width 17 height 5
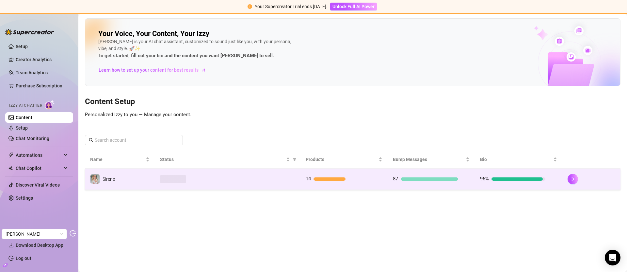
click at [233, 174] on td at bounding box center [228, 178] width 146 height 21
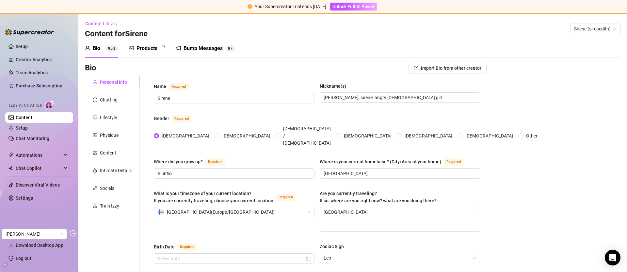
radio input "true"
type input "[DATE]"
click at [140, 49] on div "Products" at bounding box center [147, 48] width 21 height 8
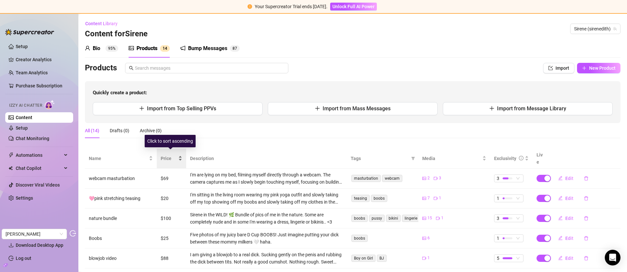
click at [172, 155] on span "Price" at bounding box center [169, 158] width 16 height 7
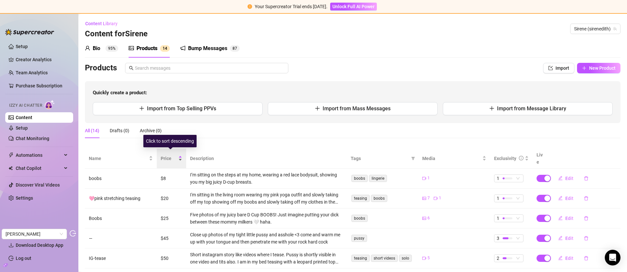
click at [168, 155] on span "Price" at bounding box center [169, 158] width 16 height 7
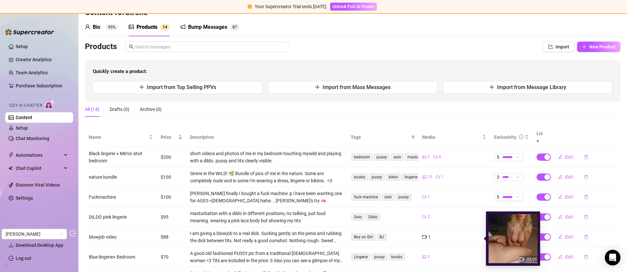
scroll to position [46, 0]
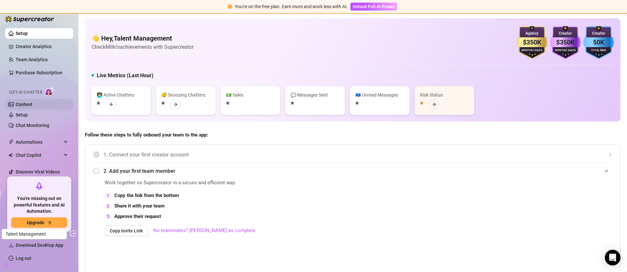
click at [25, 104] on link "Content" at bounding box center [24, 104] width 17 height 5
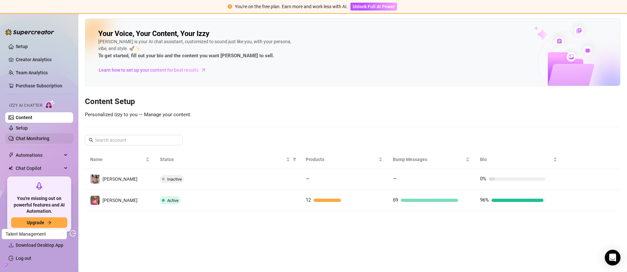
click at [31, 140] on link "Chat Monitoring" at bounding box center [33, 138] width 34 height 5
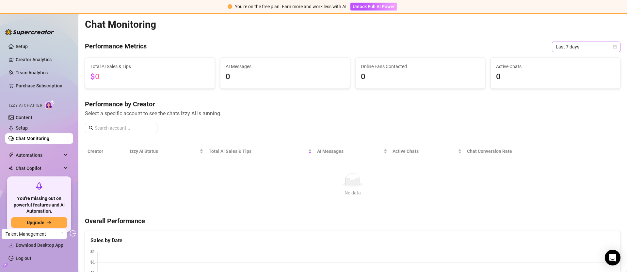
click at [565, 47] on span "Last 7 days" at bounding box center [586, 47] width 61 height 10
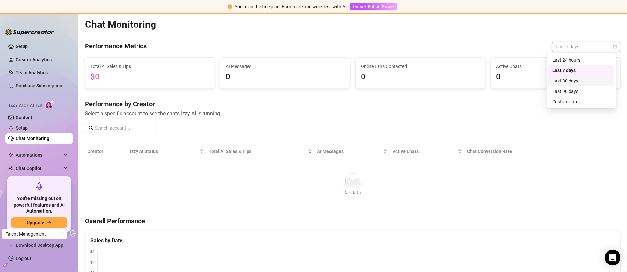
click at [572, 82] on div "Last 30 days" at bounding box center [582, 80] width 58 height 7
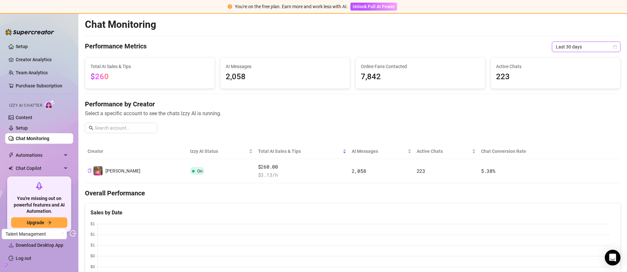
click at [572, 47] on span "Last 30 days" at bounding box center [586, 47] width 61 height 10
click at [573, 88] on div "Last 90 days" at bounding box center [582, 91] width 58 height 7
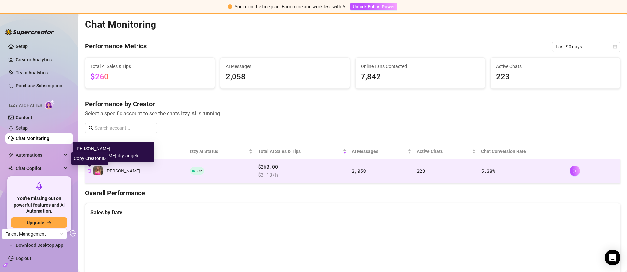
click at [89, 171] on icon "copy" at bounding box center [90, 170] width 4 height 4
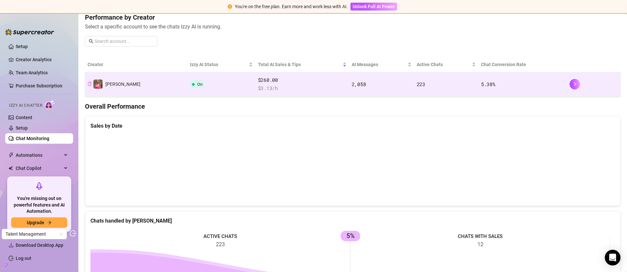
scroll to position [92, 0]
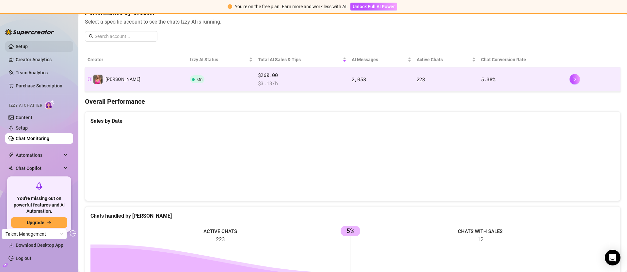
click at [28, 47] on link "Setup" at bounding box center [22, 46] width 12 height 5
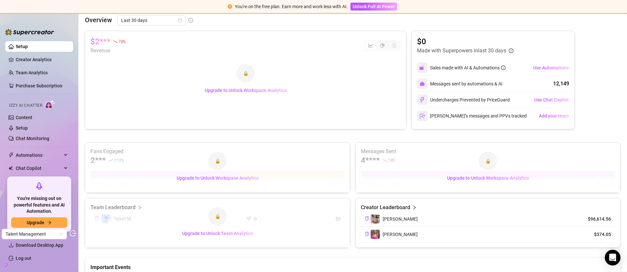
scroll to position [139, 0]
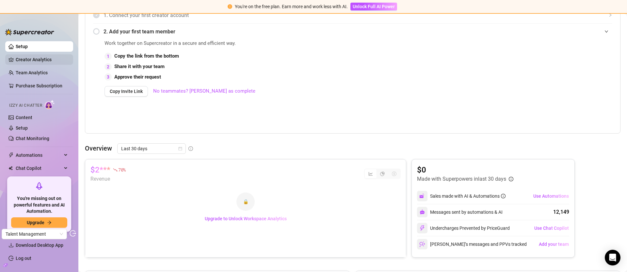
click at [41, 61] on link "Creator Analytics" at bounding box center [42, 59] width 52 height 10
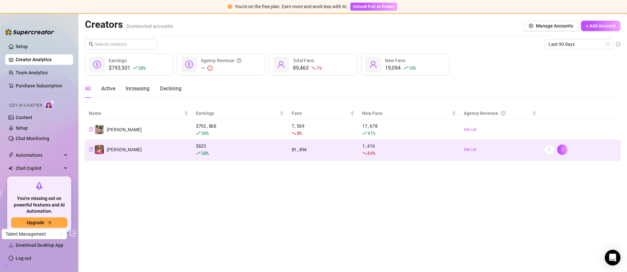
click at [135, 148] on td "[PERSON_NAME]" at bounding box center [138, 150] width 107 height 20
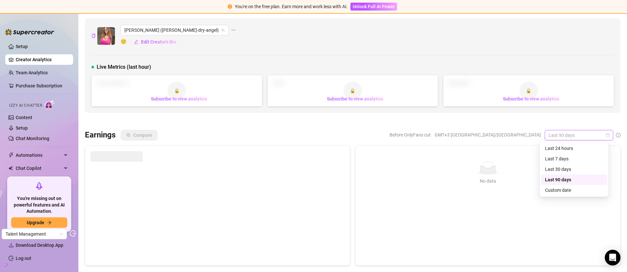
click at [575, 133] on span "Last 90 days" at bounding box center [579, 135] width 61 height 10
click at [328, 224] on canvas at bounding box center [217, 210] width 252 height 98
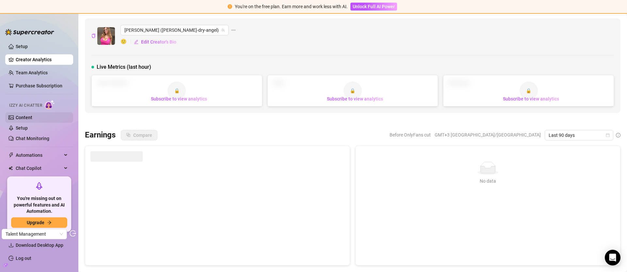
click at [28, 116] on link "Content" at bounding box center [24, 117] width 17 height 5
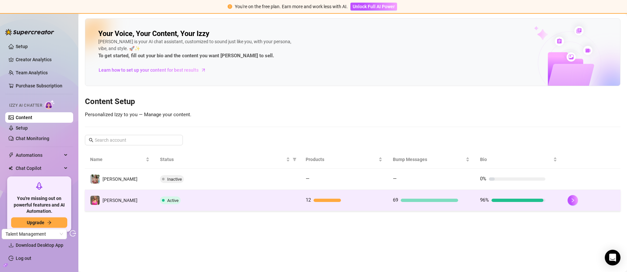
click at [220, 199] on div "Active" at bounding box center [227, 200] width 135 height 8
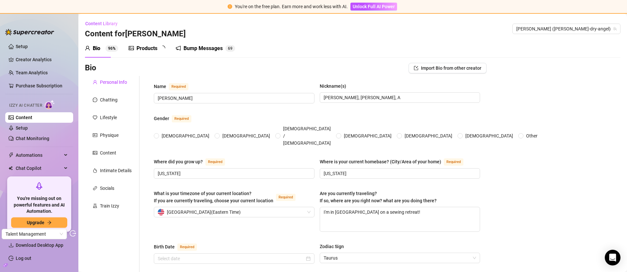
radio input "true"
type input "[DATE]"
click at [152, 49] on div "Products" at bounding box center [147, 48] width 21 height 8
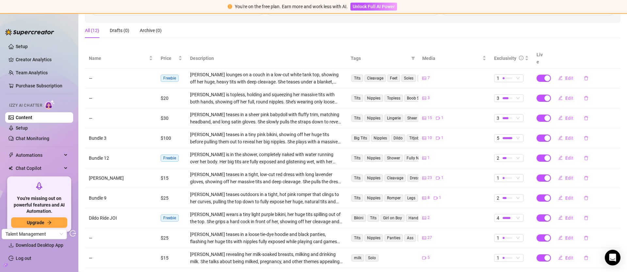
scroll to position [127, 0]
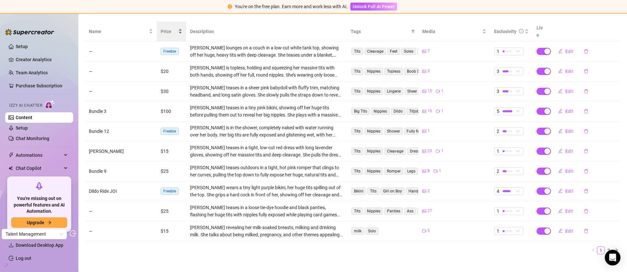
click at [164, 28] on span "Price" at bounding box center [169, 31] width 16 height 7
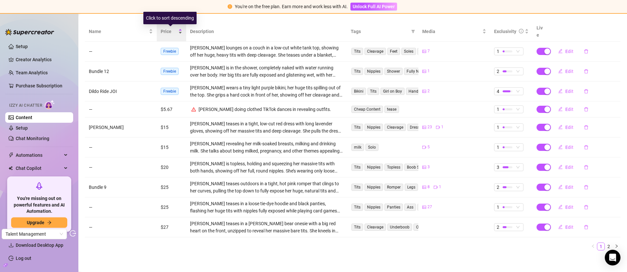
scroll to position [123, 0]
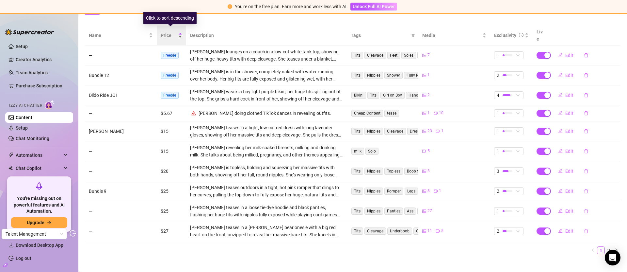
click at [165, 32] on span "Price" at bounding box center [169, 35] width 16 height 7
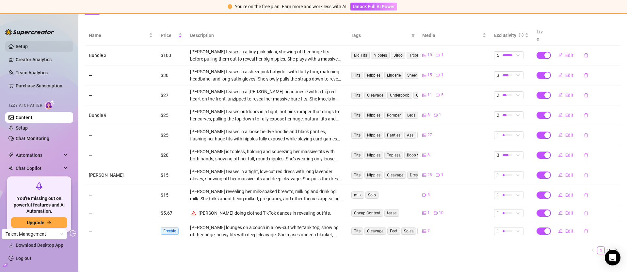
click at [28, 46] on link "Setup" at bounding box center [22, 46] width 12 height 5
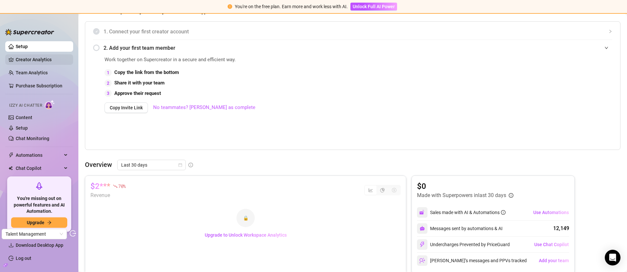
click at [46, 59] on link "Creator Analytics" at bounding box center [42, 59] width 52 height 10
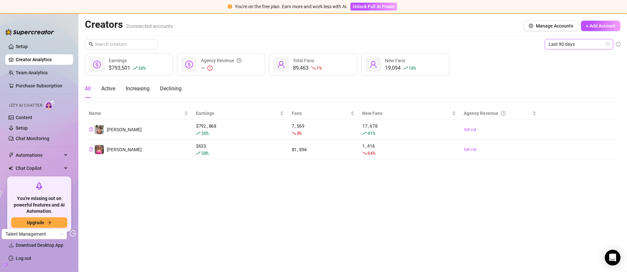
click at [596, 41] on span "Last 90 days" at bounding box center [579, 44] width 61 height 10
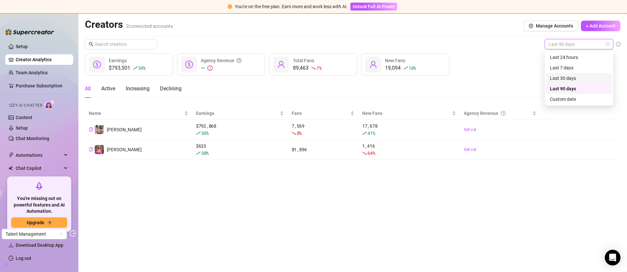
click at [573, 78] on div "Last 30 days" at bounding box center [579, 78] width 58 height 7
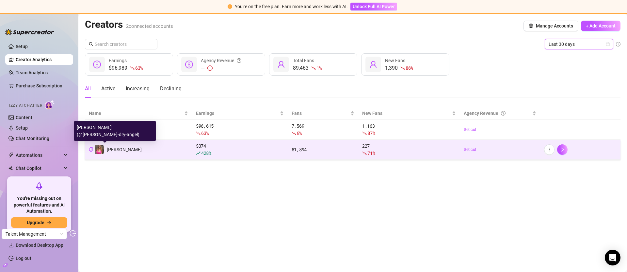
click at [115, 149] on span "[PERSON_NAME]" at bounding box center [124, 149] width 35 height 5
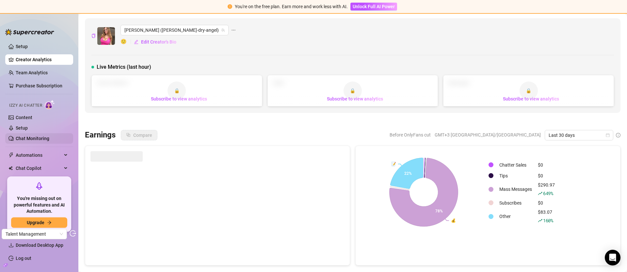
click at [40, 138] on link "Chat Monitoring" at bounding box center [33, 138] width 34 height 5
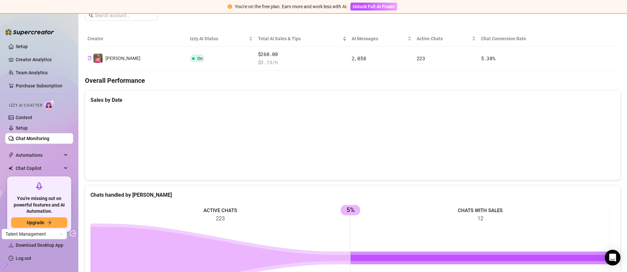
scroll to position [118, 0]
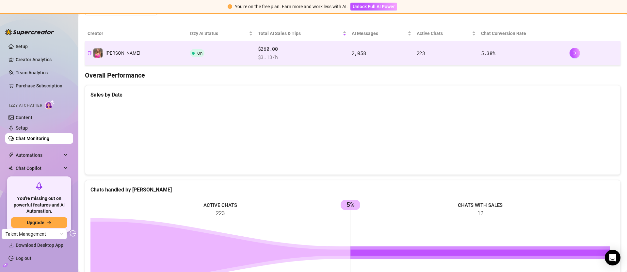
click at [278, 54] on span "$ 3.13 /h" at bounding box center [302, 57] width 89 height 8
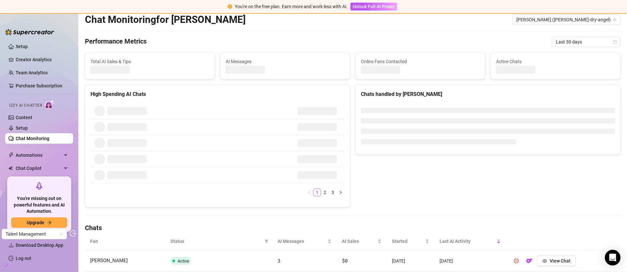
scroll to position [118, 0]
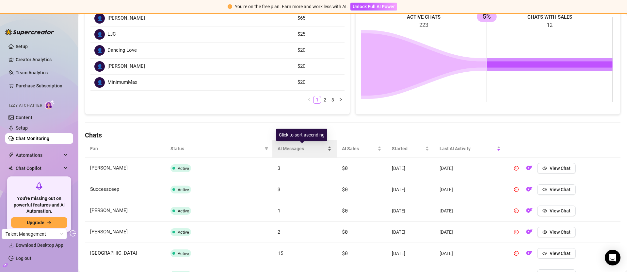
click at [283, 147] on span "AI Messages" at bounding box center [302, 148] width 49 height 7
click at [290, 147] on span "AI Messages" at bounding box center [302, 148] width 49 height 7
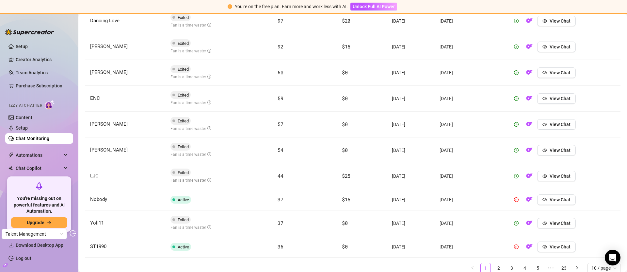
scroll to position [293, 0]
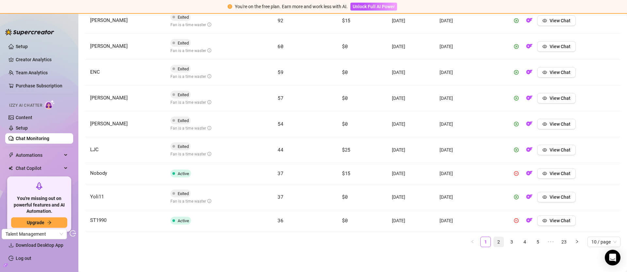
click at [497, 240] on link "2" at bounding box center [499, 242] width 10 height 10
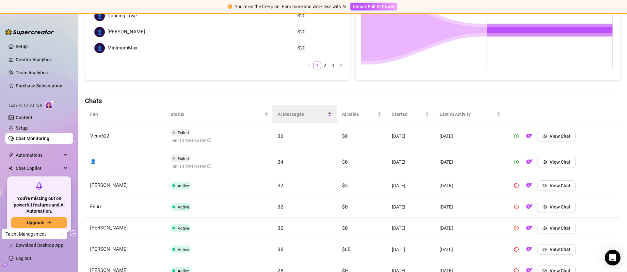
scroll to position [142, 0]
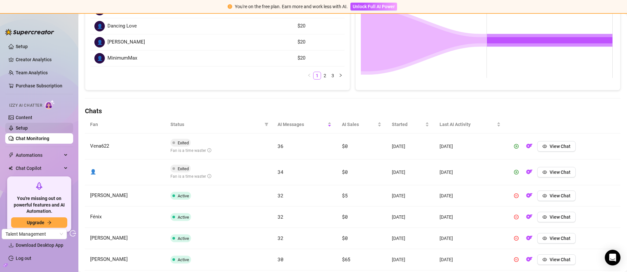
click at [28, 125] on link "Setup" at bounding box center [22, 127] width 12 height 5
